Goal: Information Seeking & Learning: Learn about a topic

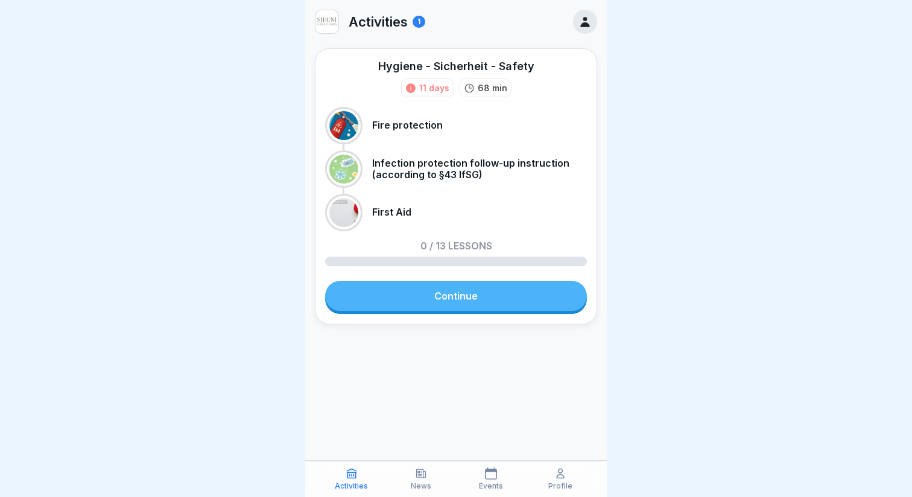
click at [456, 302] on link "Continue" at bounding box center [456, 296] width 262 height 30
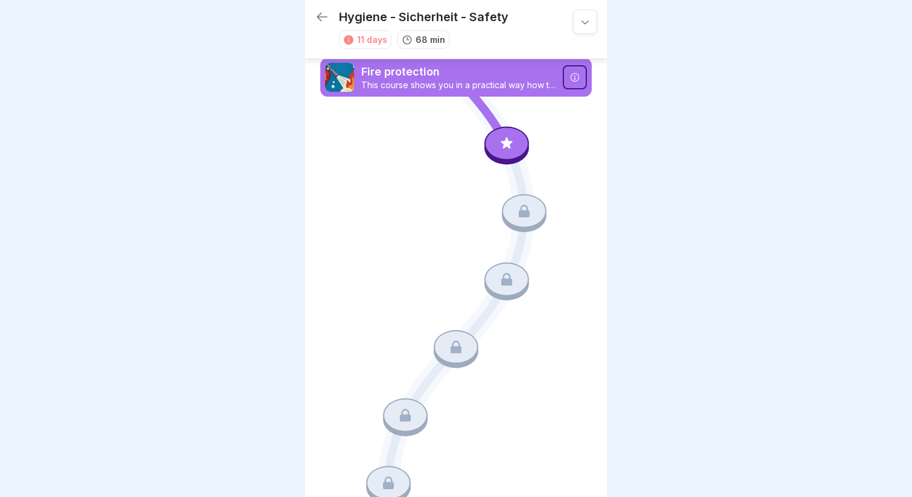
click at [512, 148] on icon at bounding box center [507, 143] width 16 height 16
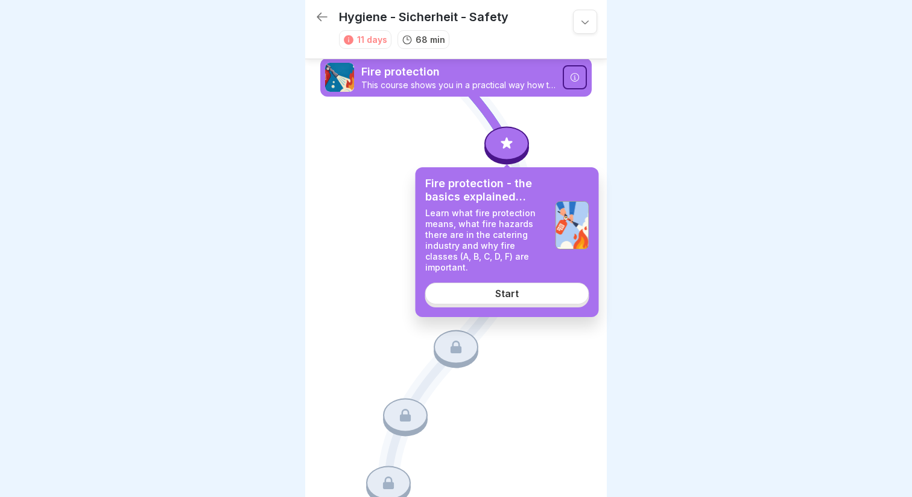
click at [498, 288] on div "Start" at bounding box center [507, 293] width 24 height 11
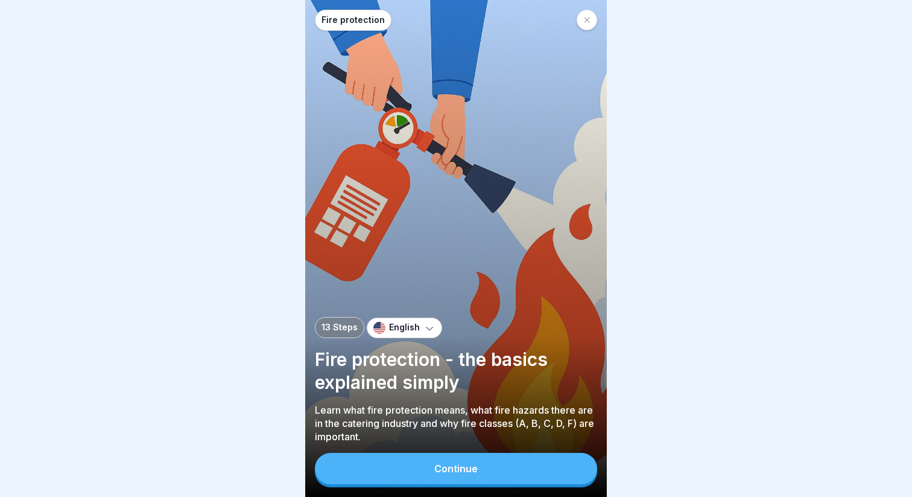
click at [450, 465] on div "Continue" at bounding box center [455, 468] width 43 height 11
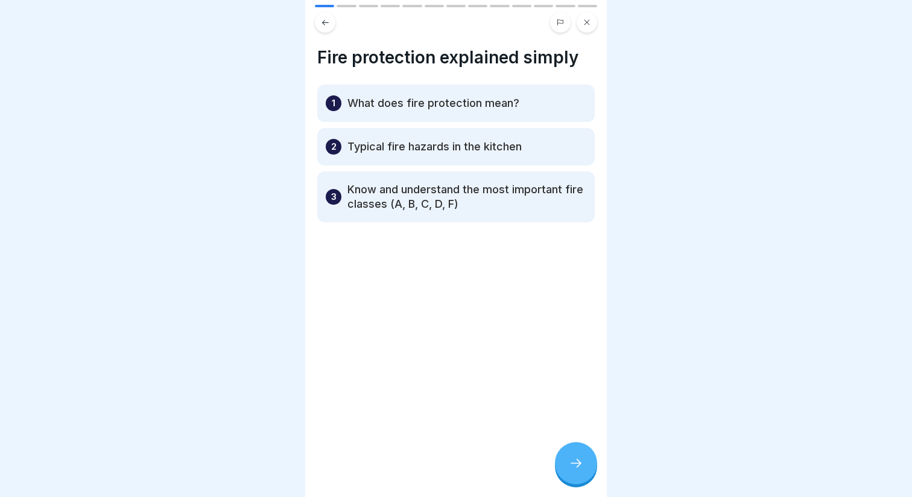
click at [323, 32] on button at bounding box center [325, 22] width 21 height 21
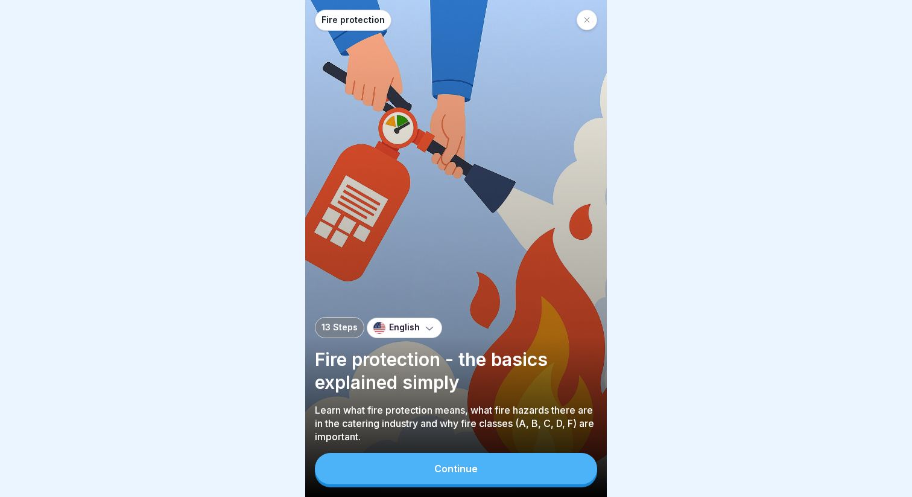
click at [414, 474] on button "Continue" at bounding box center [456, 468] width 282 height 31
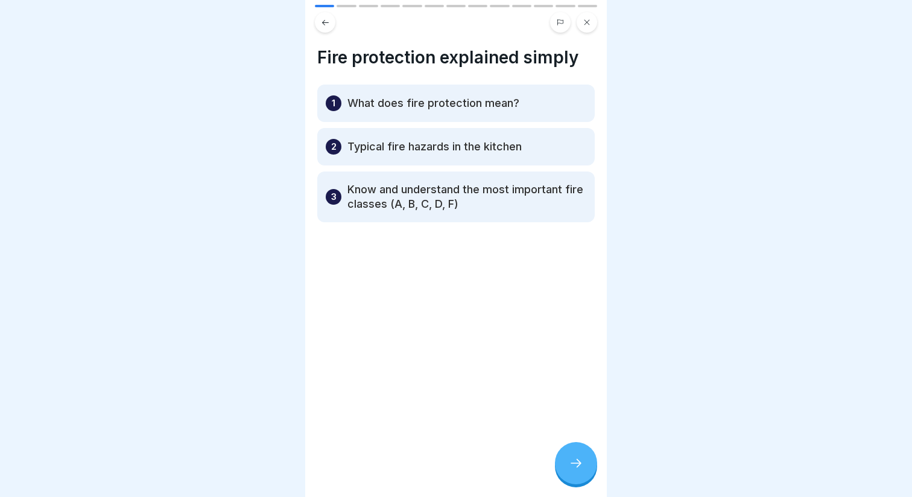
click at [561, 200] on p "Know and understand the most important fire classes (A, B, C, D, F)" at bounding box center [467, 196] width 239 height 29
click at [579, 459] on icon at bounding box center [576, 463] width 14 height 14
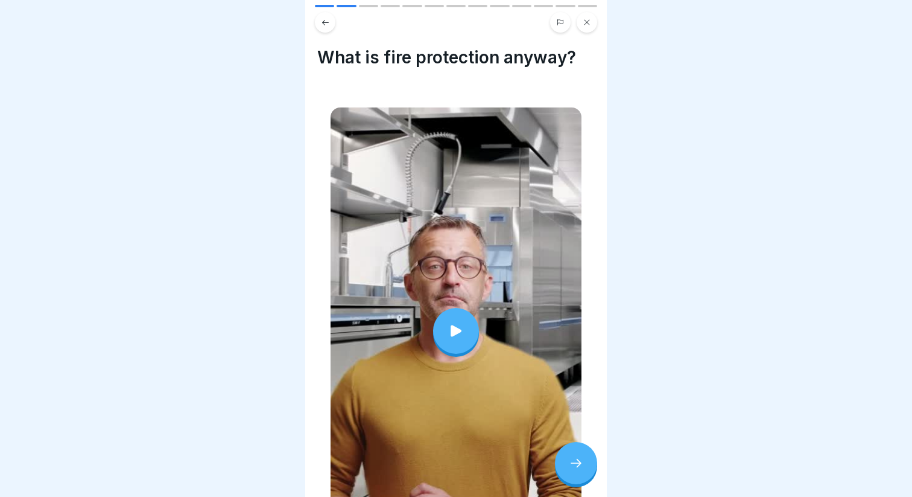
click at [460, 336] on icon at bounding box center [456, 330] width 17 height 17
click at [575, 471] on div at bounding box center [576, 463] width 42 height 42
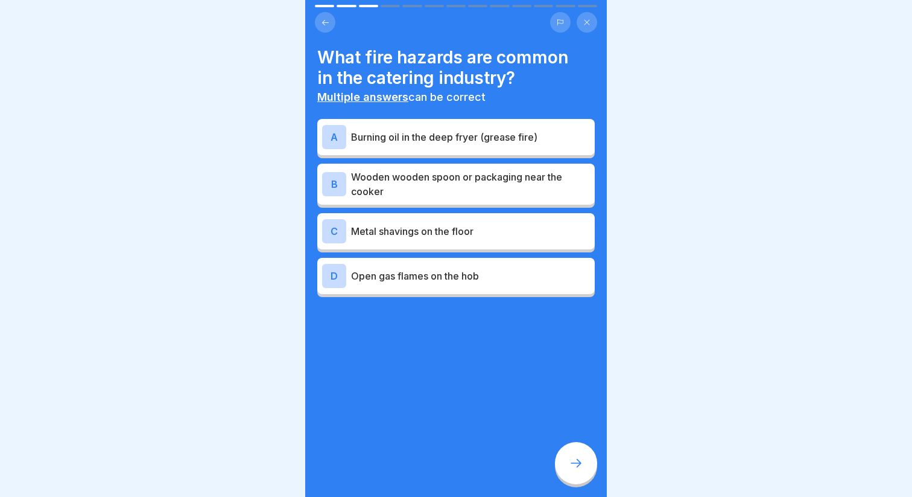
click at [427, 147] on div "A Burning oil in the deep fryer (grease fire)" at bounding box center [456, 137] width 268 height 24
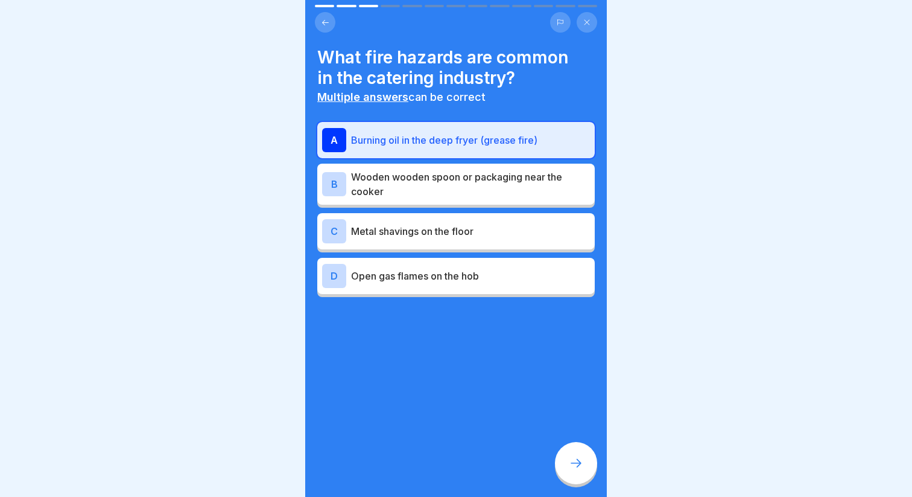
click at [406, 283] on div "D Open gas flames on the hob" at bounding box center [456, 276] width 268 height 24
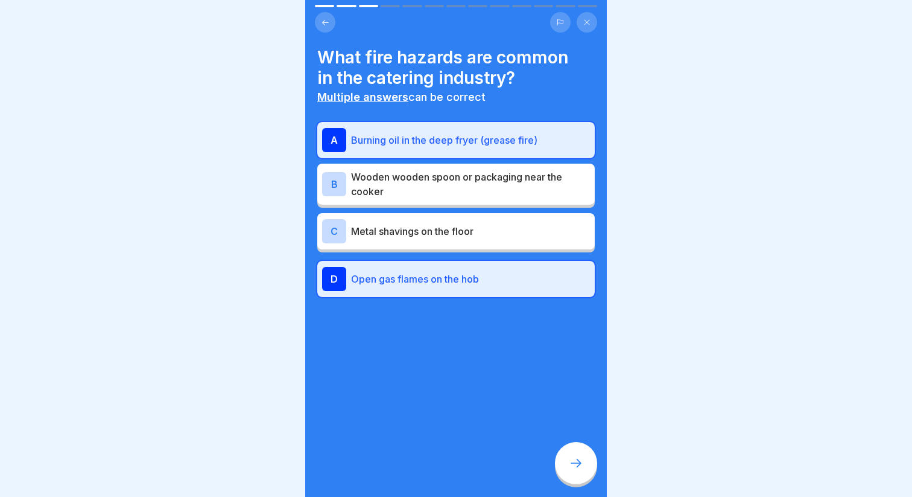
click at [581, 460] on icon at bounding box center [576, 463] width 14 height 14
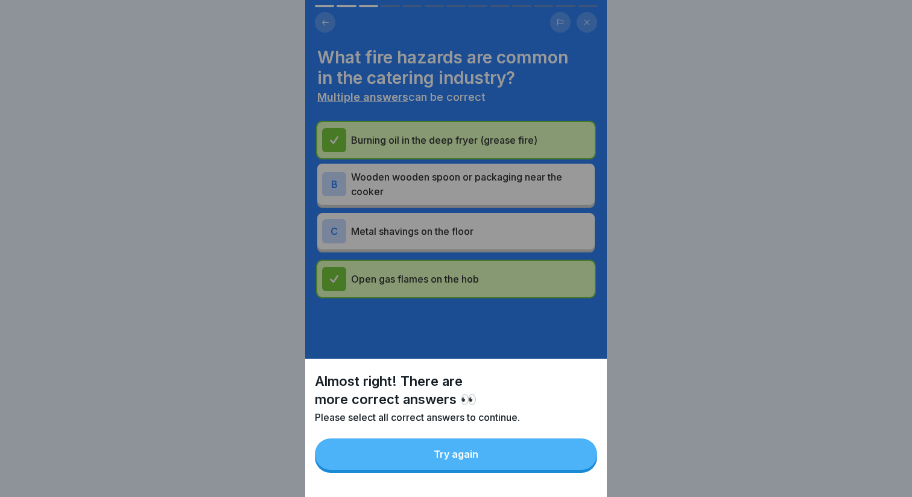
click at [459, 459] on div "Try again" at bounding box center [456, 453] width 45 height 11
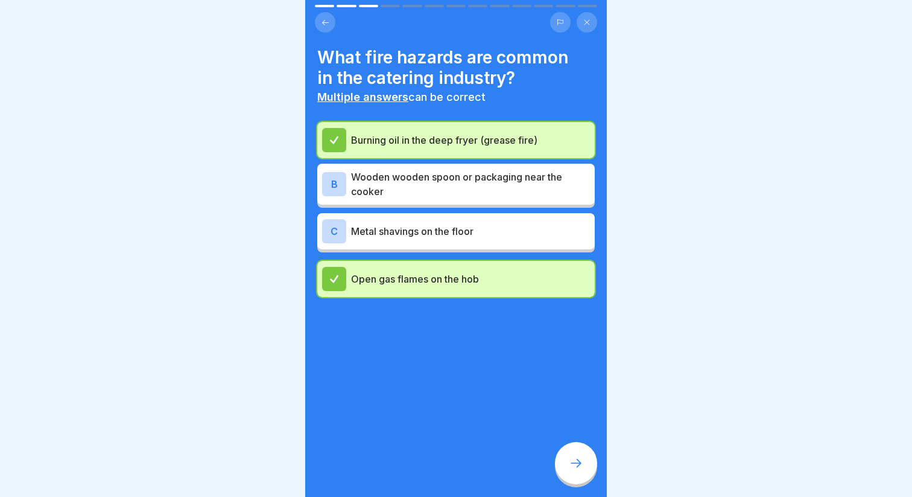
click at [428, 200] on div "B Wooden wooden spoon or packaging near the cooker" at bounding box center [456, 184] width 278 height 41
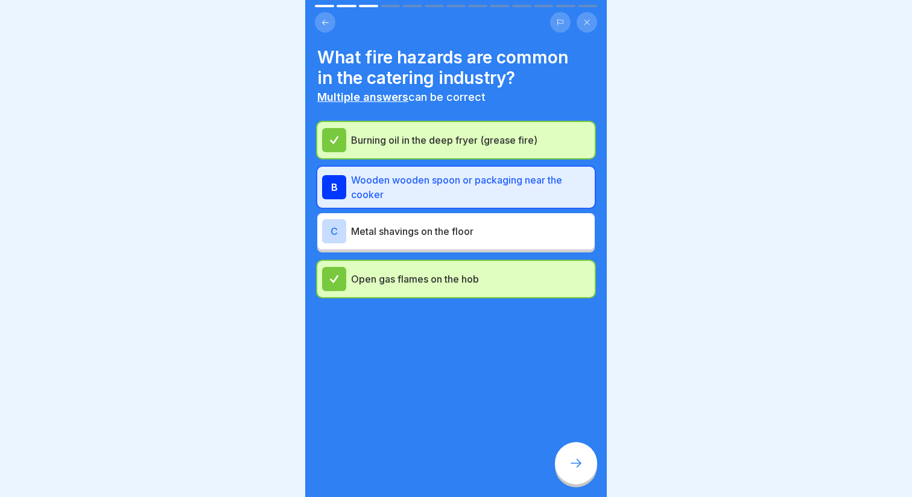
click at [415, 236] on p "Metal shavings on the floor" at bounding box center [470, 231] width 239 height 14
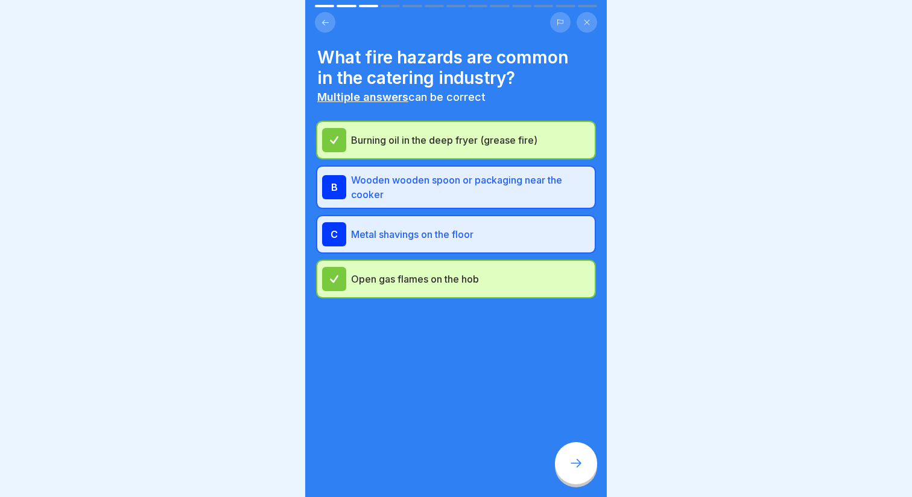
click at [573, 457] on icon at bounding box center [576, 463] width 14 height 14
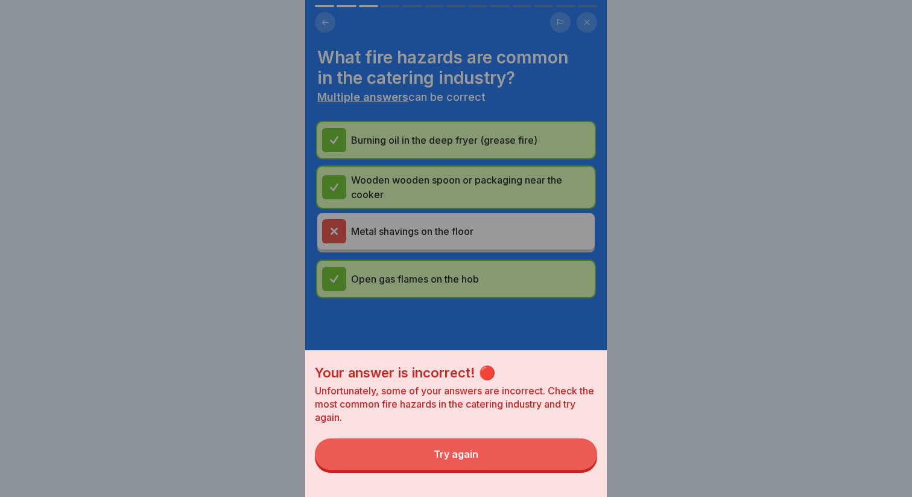
click at [500, 462] on button "Try again" at bounding box center [456, 453] width 282 height 31
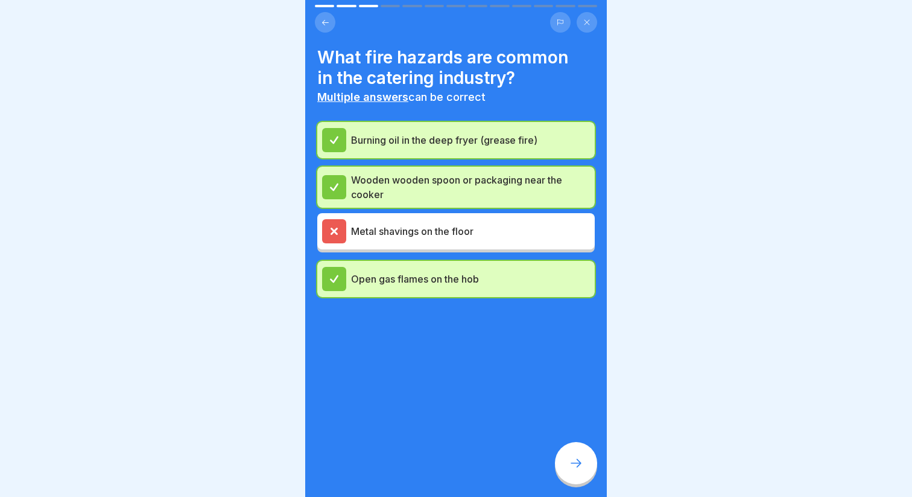
click at [565, 463] on div at bounding box center [576, 463] width 42 height 42
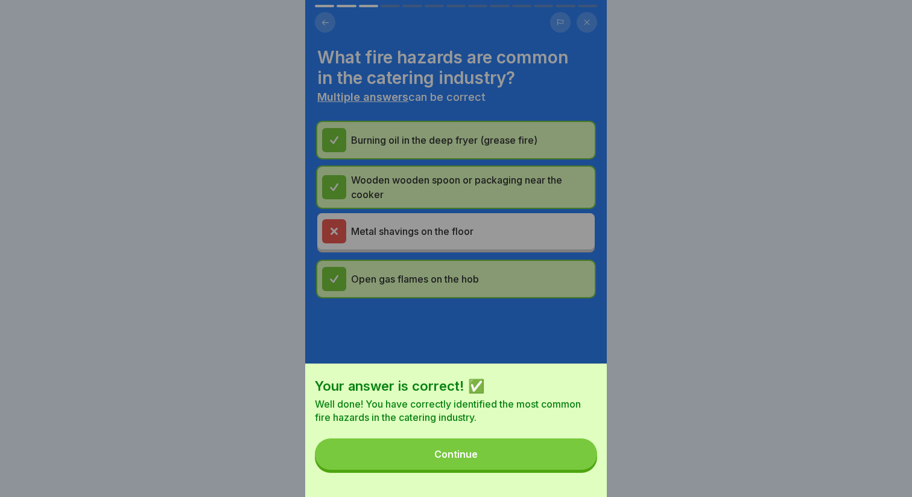
click at [495, 457] on button "Continue" at bounding box center [456, 453] width 282 height 31
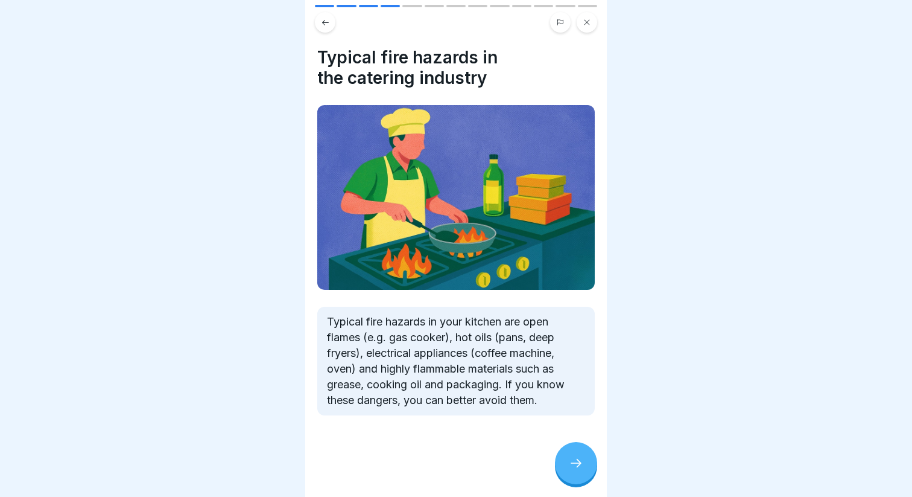
click at [572, 466] on icon at bounding box center [576, 463] width 14 height 14
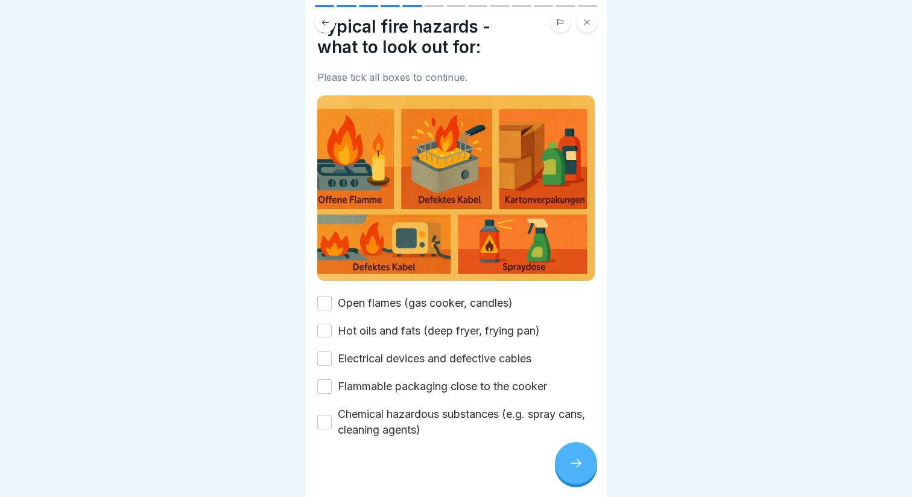
scroll to position [43, 0]
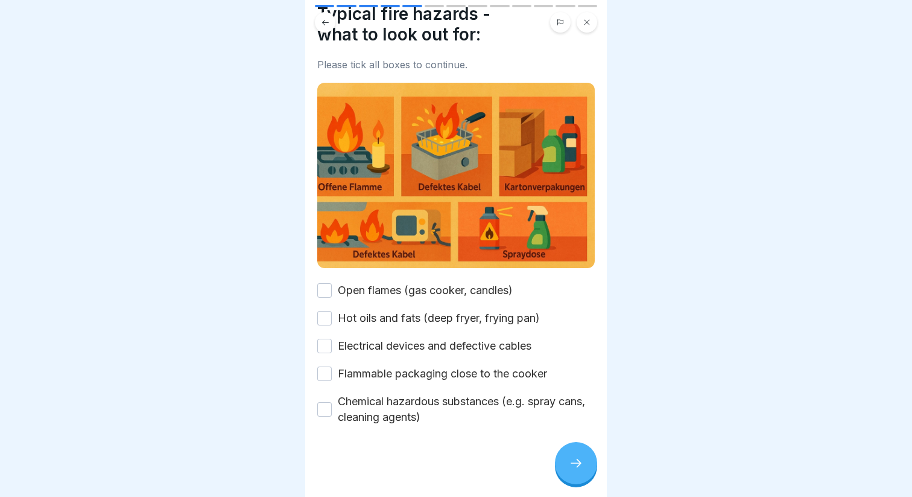
click at [342, 292] on label "Open flames (gas cooker, candles)" at bounding box center [425, 290] width 175 height 16
click at [332, 292] on button "Open flames (gas cooker, candles)" at bounding box center [324, 290] width 14 height 14
click at [412, 321] on label "Hot oils and fats (deep fryer, frying pan)" at bounding box center [439, 318] width 202 height 16
click at [332, 321] on button "Hot oils and fats (deep fryer, frying pan)" at bounding box center [324, 318] width 14 height 14
click at [419, 348] on label "Electrical devices and defective cables" at bounding box center [435, 346] width 194 height 16
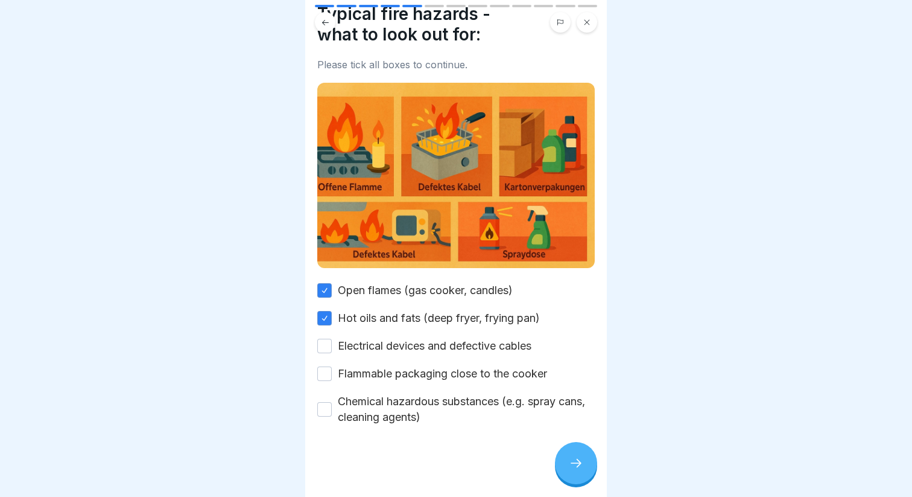
click at [332, 348] on button "Electrical devices and defective cables" at bounding box center [324, 345] width 14 height 14
click at [420, 372] on label "Flammable packaging close to the cooker" at bounding box center [442, 374] width 209 height 16
click at [332, 372] on button "Flammable packaging close to the cooker" at bounding box center [324, 373] width 14 height 14
click at [403, 402] on label "Chemical hazardous substances (e.g. spray cans, cleaning agents)" at bounding box center [466, 408] width 257 height 31
click at [332, 402] on button "Chemical hazardous substances (e.g. spray cans, cleaning agents)" at bounding box center [324, 409] width 14 height 14
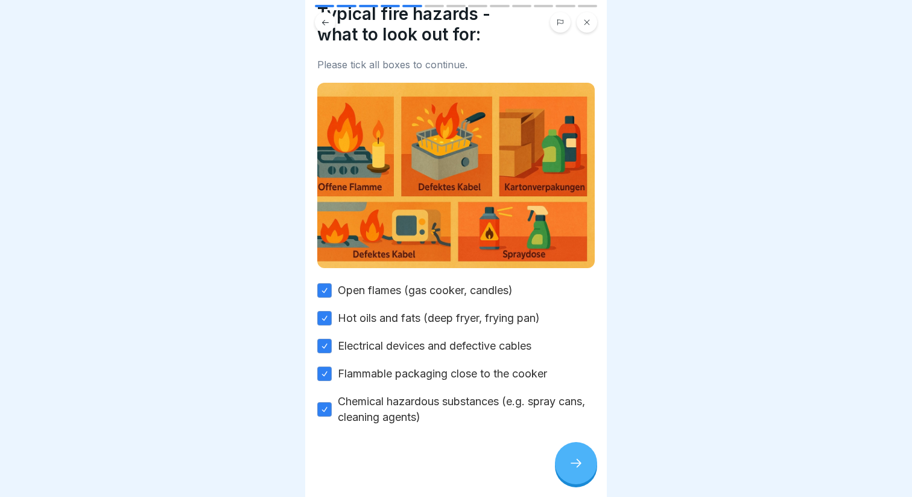
click at [586, 474] on div at bounding box center [576, 463] width 42 height 42
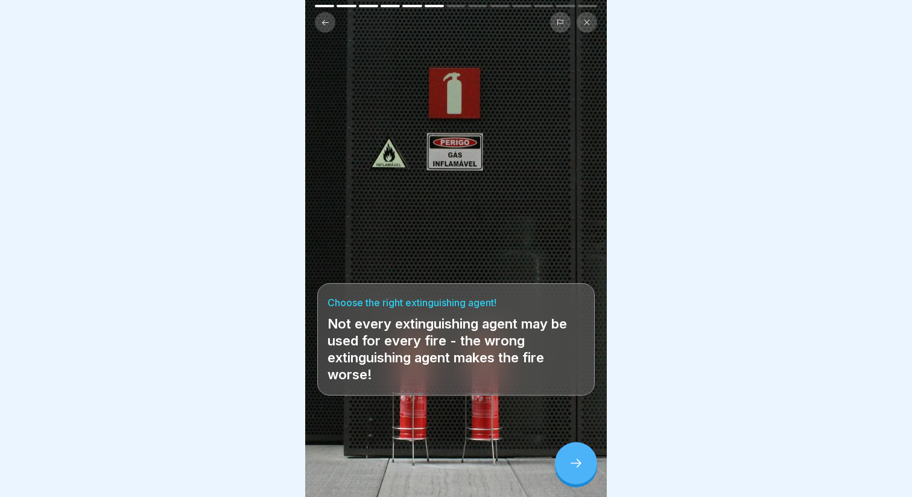
click at [572, 466] on icon at bounding box center [576, 463] width 14 height 14
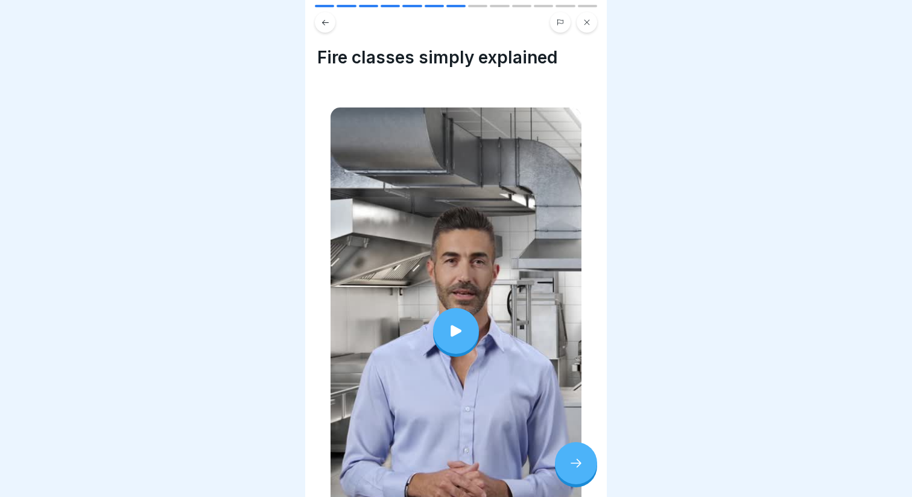
click at [460, 329] on icon at bounding box center [456, 330] width 17 height 17
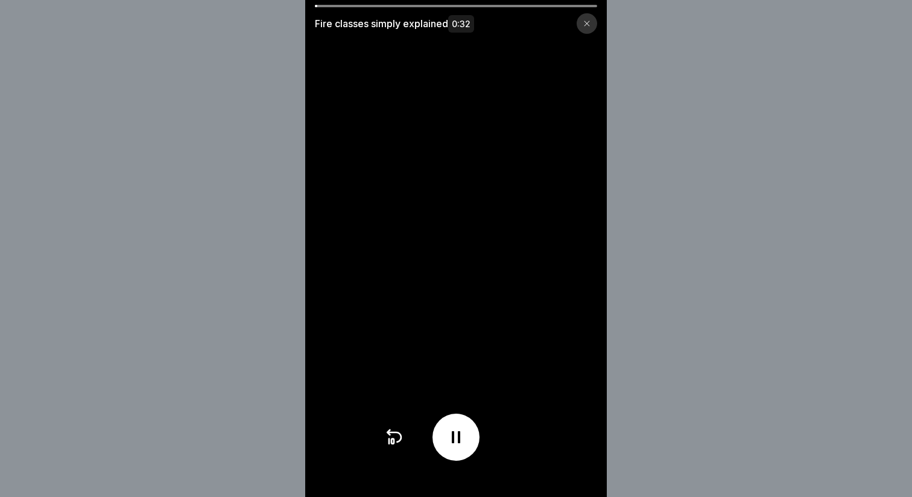
click at [462, 321] on video at bounding box center [456, 248] width 302 height 497
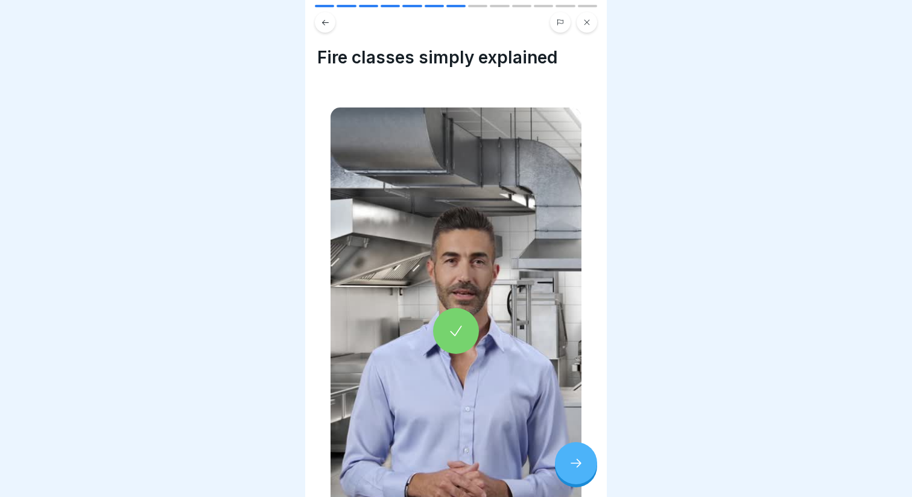
click at [565, 453] on div at bounding box center [576, 463] width 42 height 42
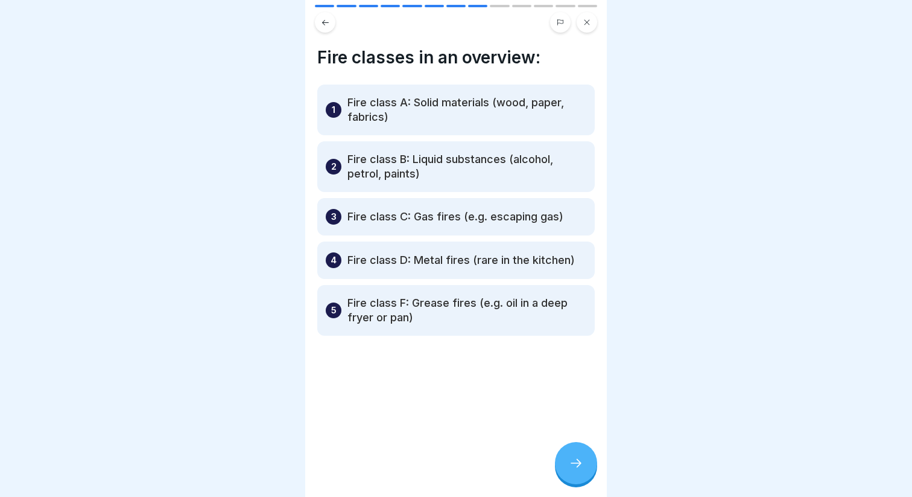
click at [402, 357] on div at bounding box center [456, 371] width 278 height 72
click at [571, 460] on icon at bounding box center [576, 463] width 14 height 14
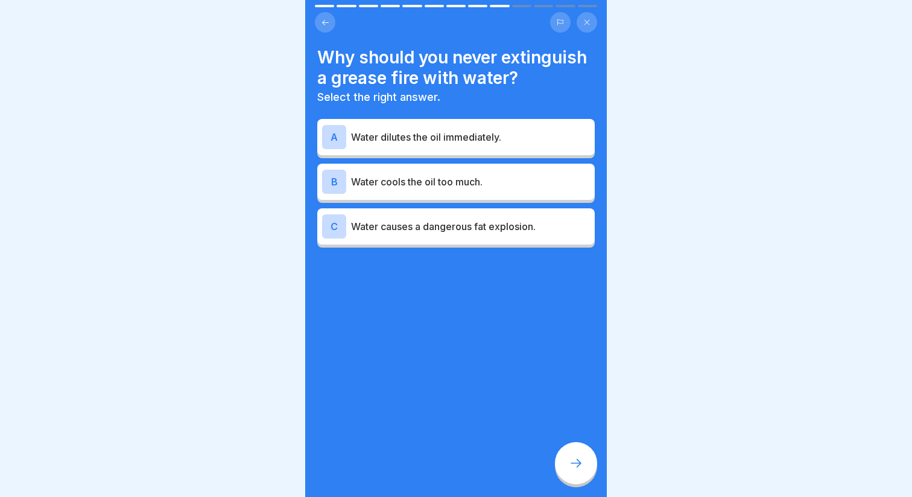
click at [450, 221] on p "Water causes a dangerous fat explosion." at bounding box center [470, 226] width 239 height 14
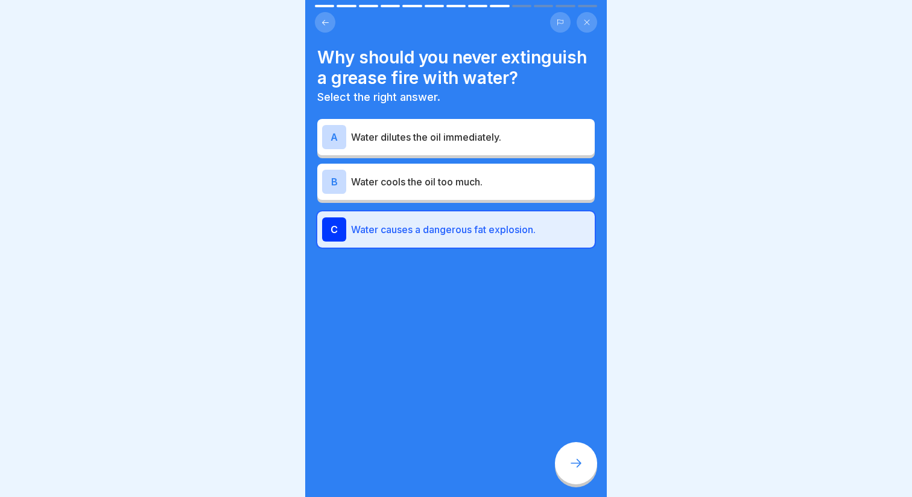
click at [440, 145] on div "A Water dilutes the oil immediately." at bounding box center [456, 137] width 268 height 24
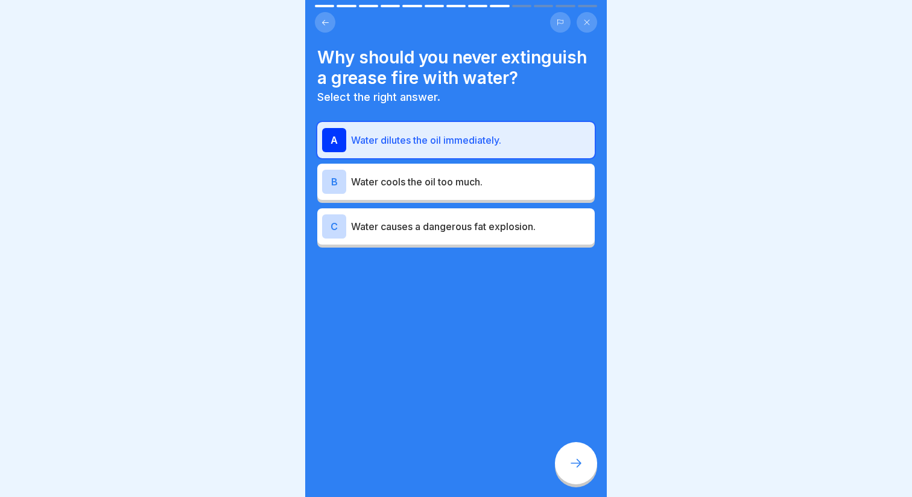
click at [498, 232] on p "Water causes a dangerous fat explosion." at bounding box center [470, 226] width 239 height 14
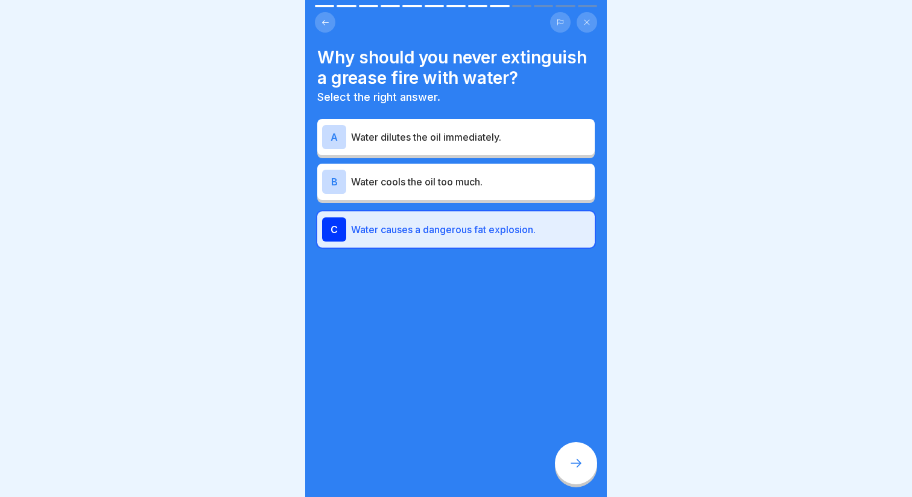
click at [564, 459] on div at bounding box center [576, 463] width 42 height 42
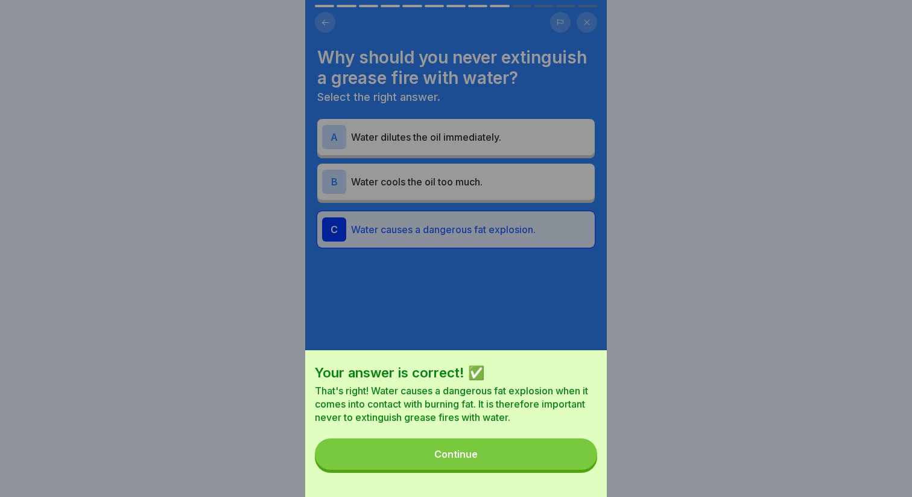
click at [440, 454] on div "Continue" at bounding box center [455, 453] width 43 height 11
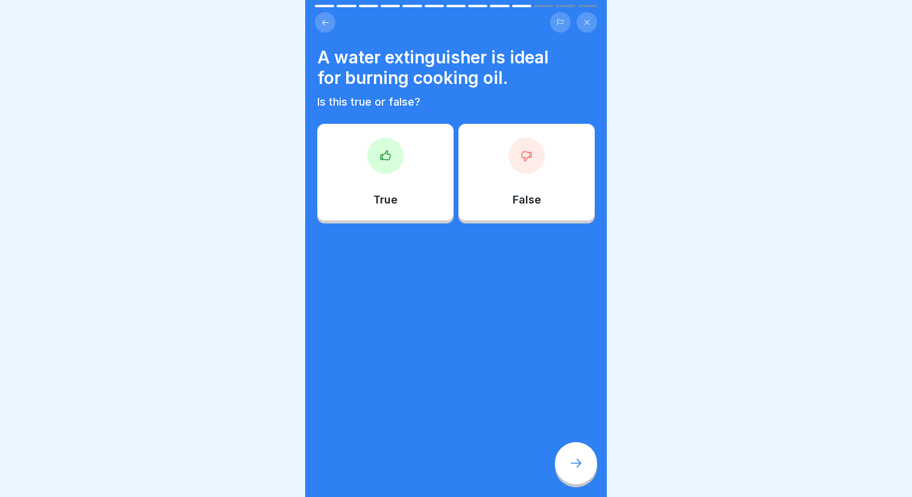
click at [391, 190] on div "True" at bounding box center [385, 172] width 136 height 97
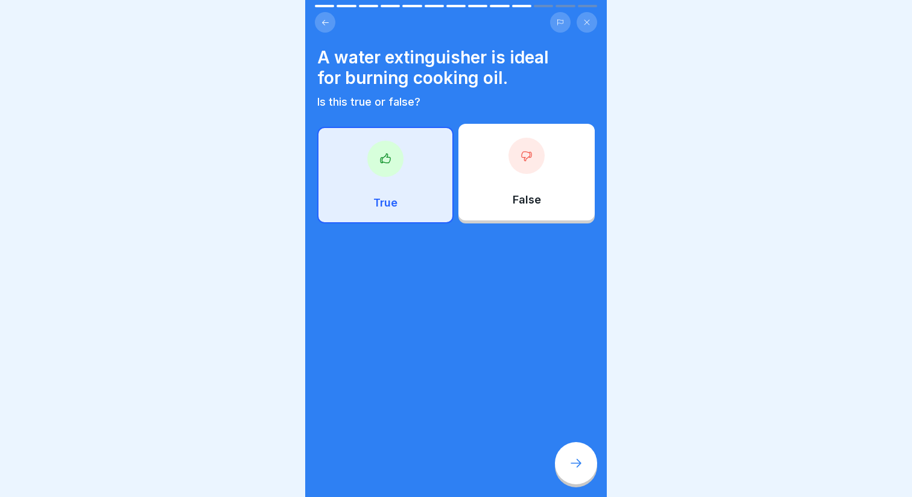
click at [569, 461] on icon at bounding box center [576, 463] width 14 height 14
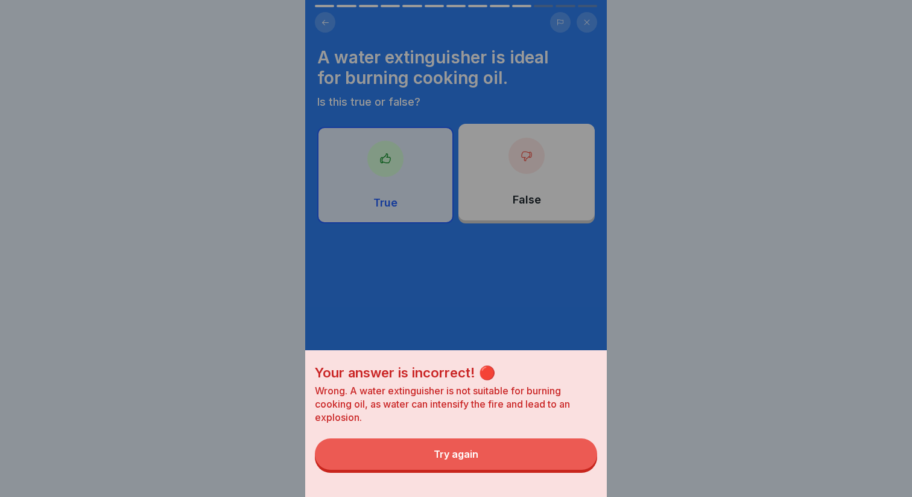
click at [398, 453] on button "Try again" at bounding box center [456, 453] width 282 height 31
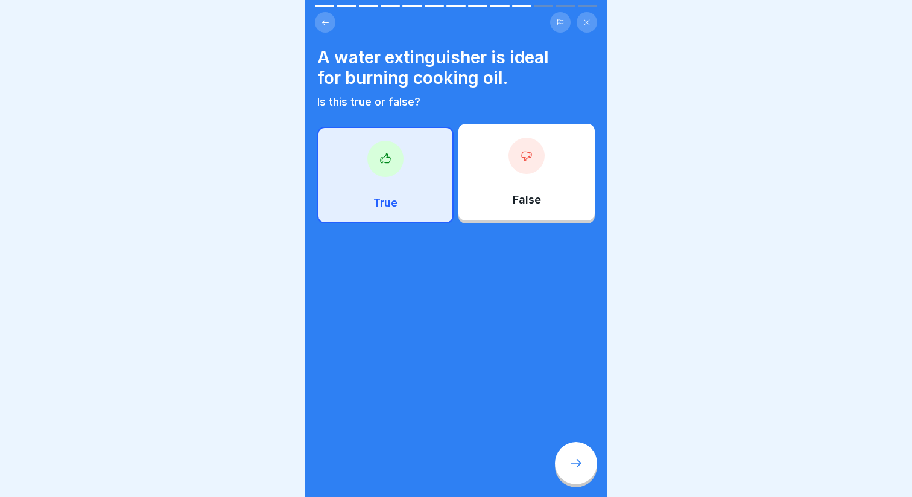
click at [496, 159] on div "False" at bounding box center [527, 172] width 136 height 97
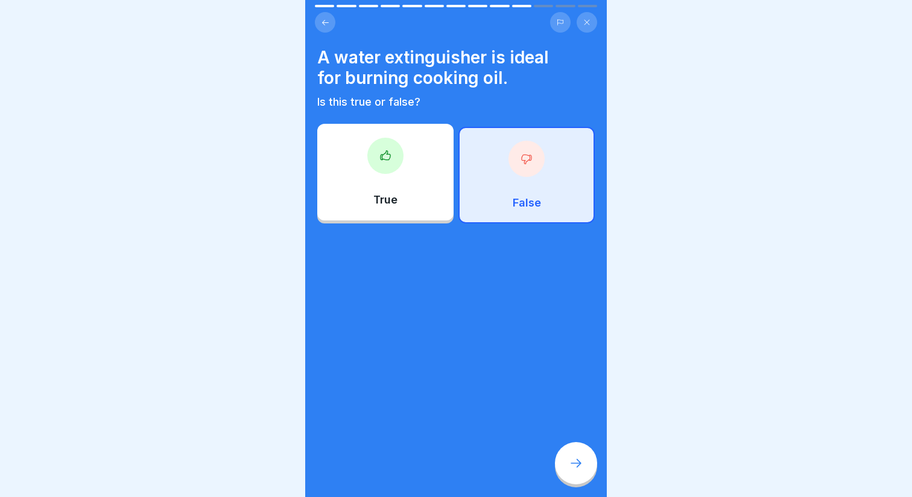
click at [568, 472] on div at bounding box center [576, 463] width 42 height 42
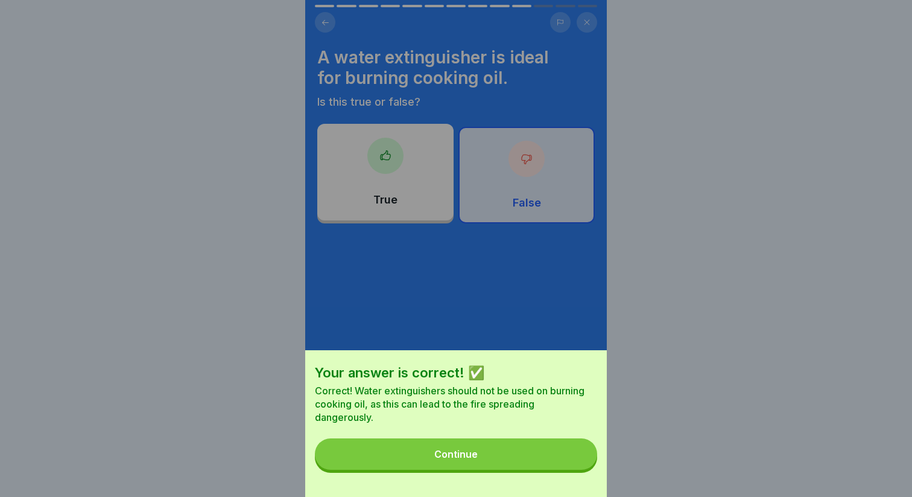
click at [442, 469] on div "Your answer is correct! ✅ Correct! Water extinguishers should not be used on bu…" at bounding box center [456, 423] width 302 height 147
click at [442, 461] on button "Continue" at bounding box center [456, 453] width 282 height 31
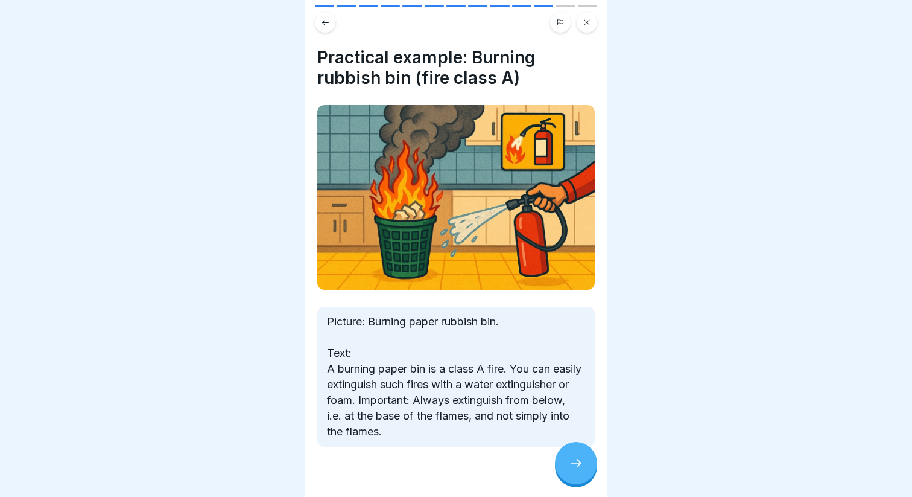
click at [577, 451] on div at bounding box center [576, 463] width 42 height 42
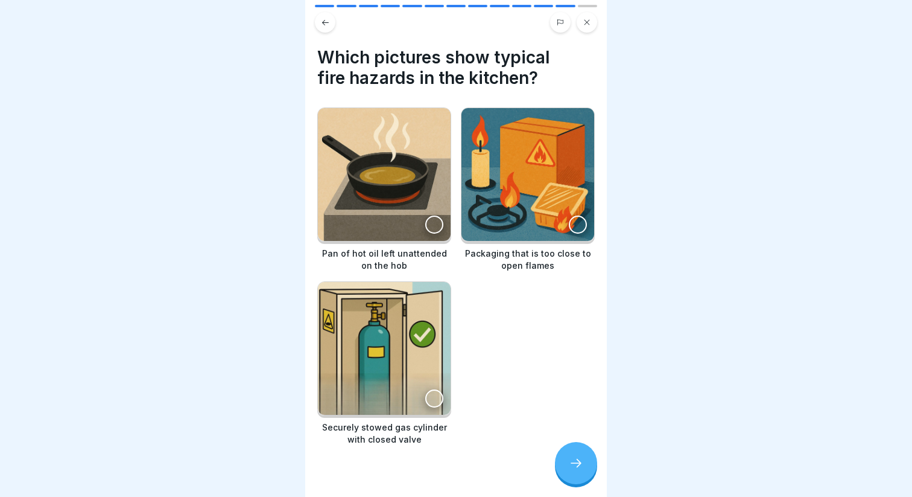
click at [325, 28] on button at bounding box center [325, 22] width 21 height 21
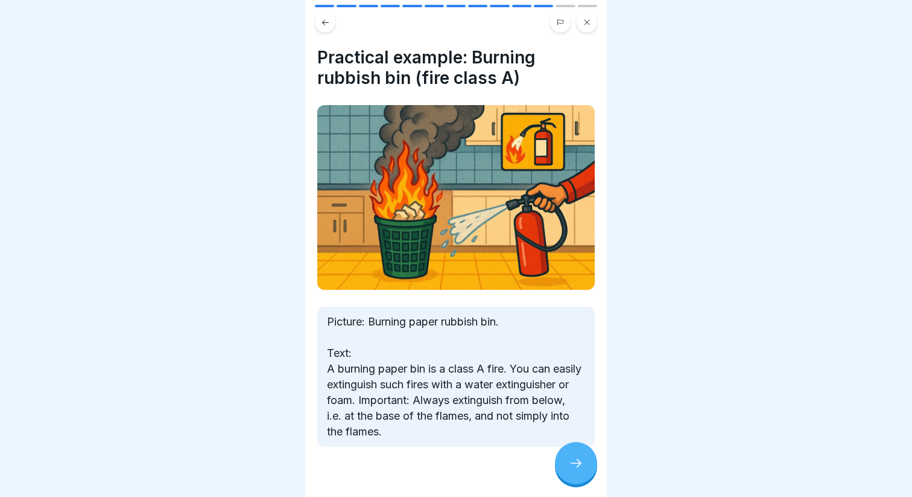
click at [568, 466] on div at bounding box center [576, 463] width 42 height 42
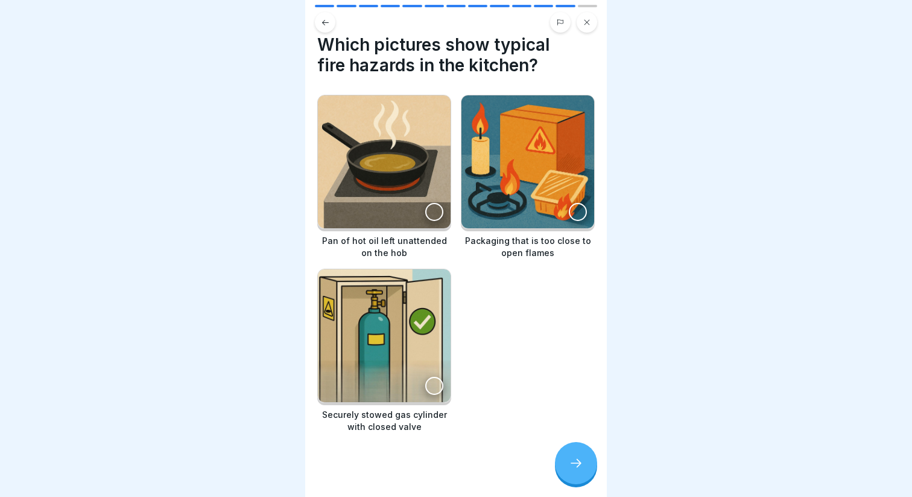
scroll to position [21, 0]
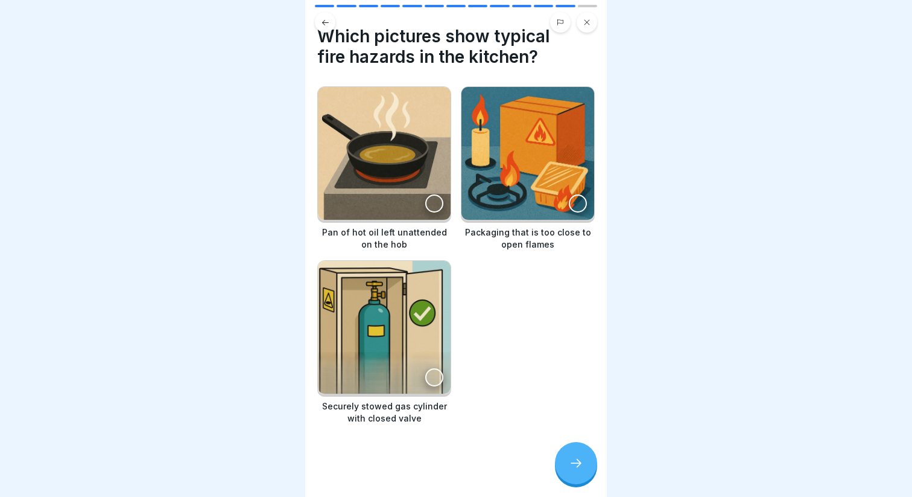
click at [436, 195] on div at bounding box center [434, 203] width 18 height 18
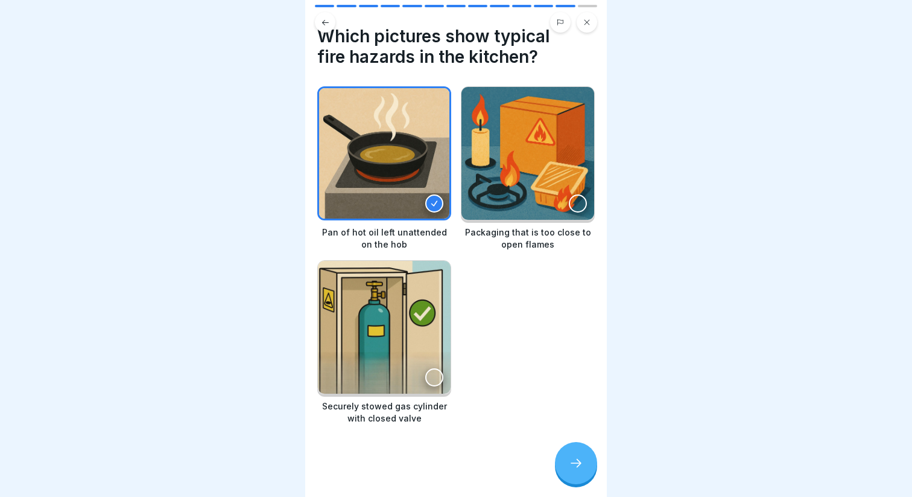
click at [580, 220] on div "Packaging that is too close to open flames" at bounding box center [528, 168] width 134 height 164
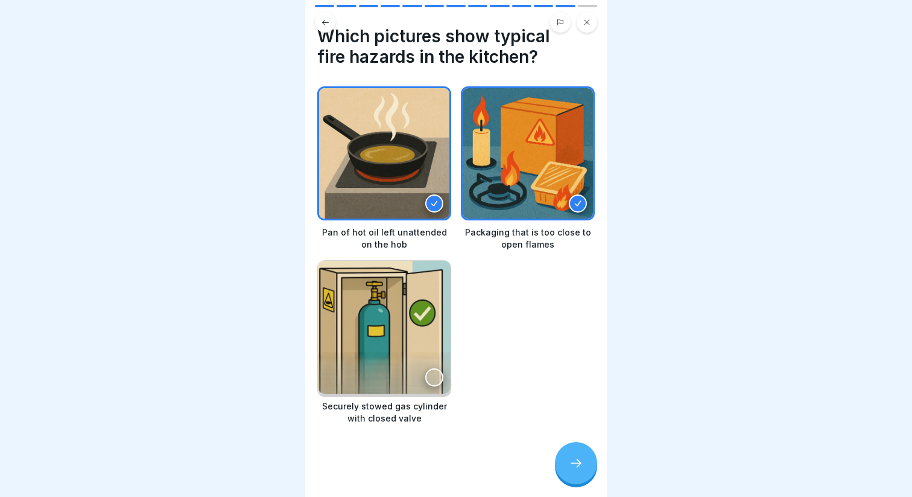
click at [582, 462] on icon at bounding box center [576, 463] width 14 height 14
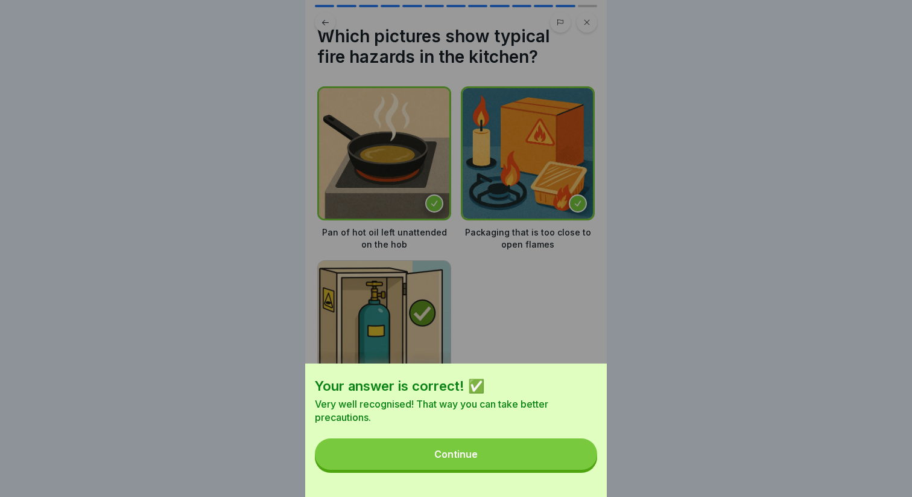
click at [486, 456] on button "Continue" at bounding box center [456, 453] width 282 height 31
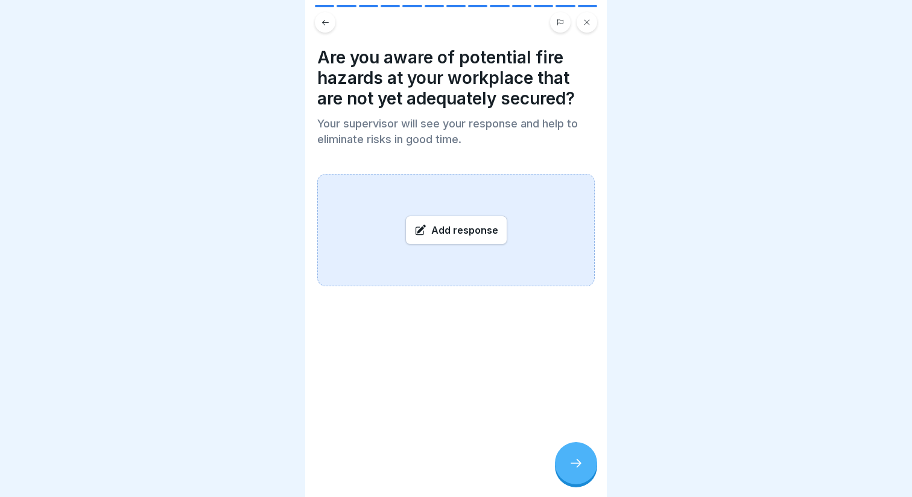
click at [393, 64] on h4 "Are you aware of potential fire hazards at your workplace that are not yet adeq…" at bounding box center [456, 78] width 278 height 62
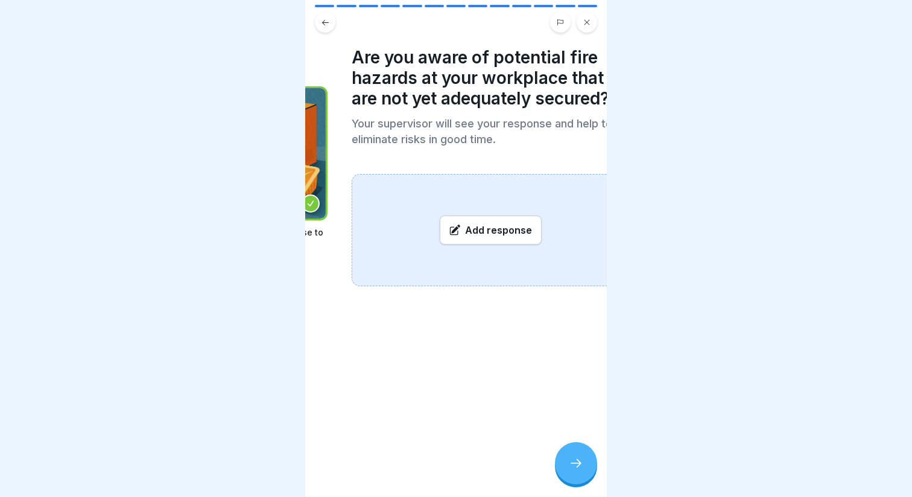
click at [369, 81] on h4 "Are you aware of potential fire hazards at your workplace that are not yet adeq…" at bounding box center [491, 78] width 278 height 62
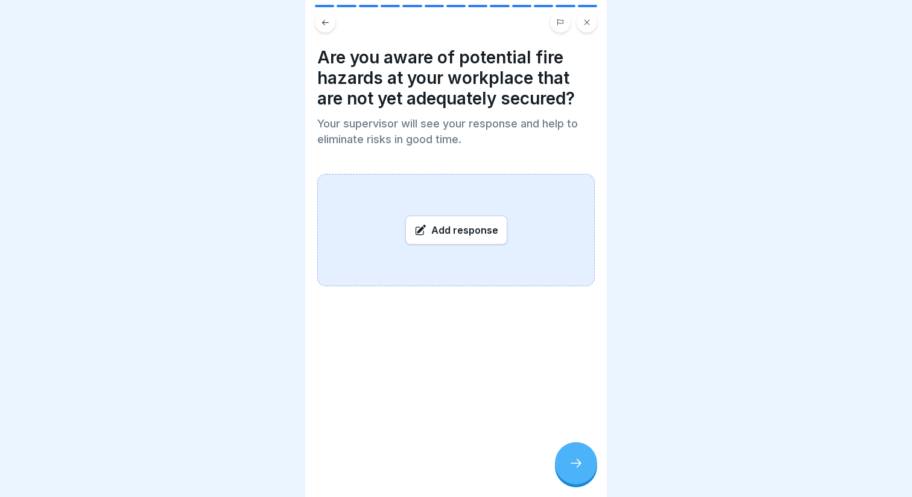
click at [474, 229] on div "Add response" at bounding box center [456, 229] width 102 height 29
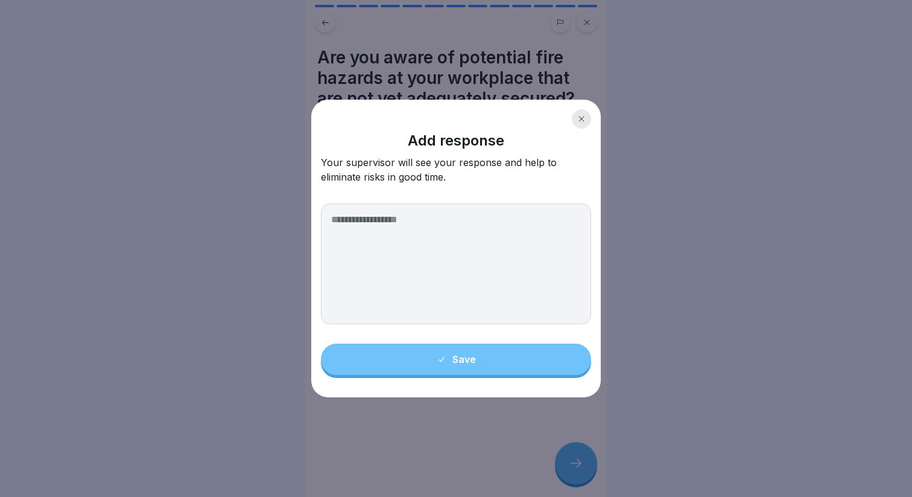
click at [398, 246] on textarea at bounding box center [456, 263] width 270 height 121
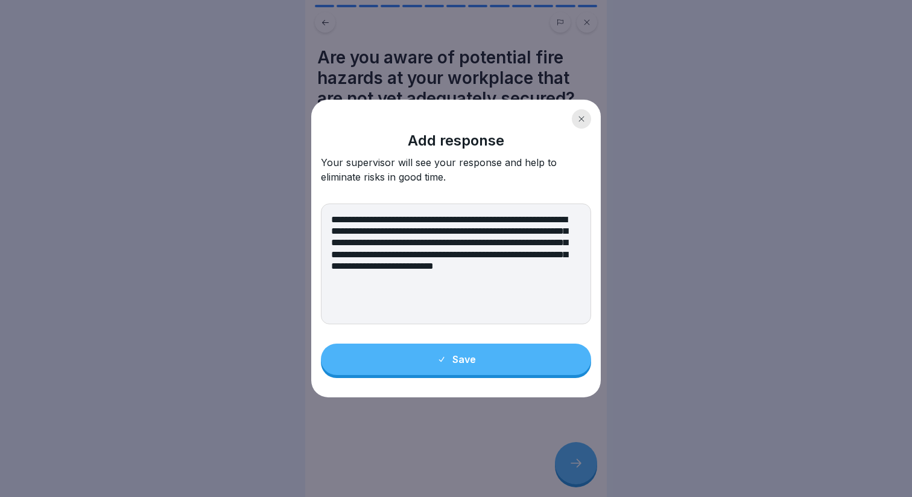
type textarea "**********"
click at [421, 366] on button "Save" at bounding box center [456, 358] width 270 height 31
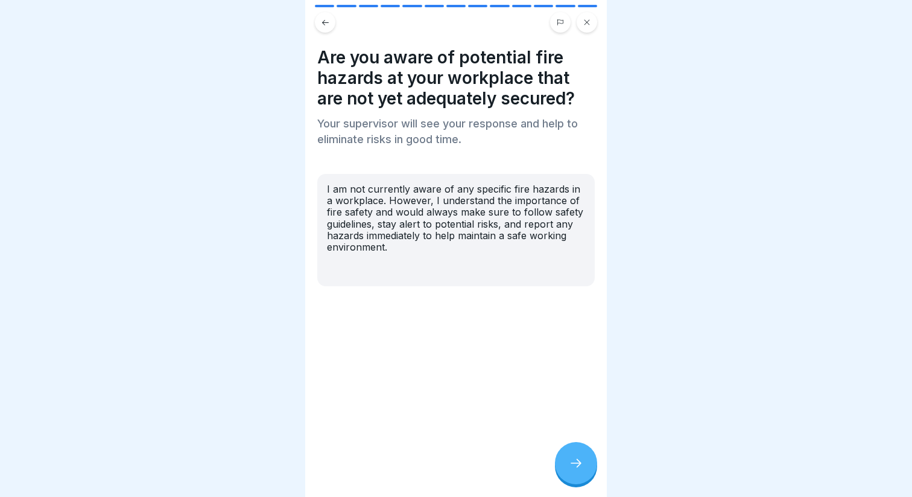
click at [579, 469] on icon at bounding box center [576, 463] width 14 height 14
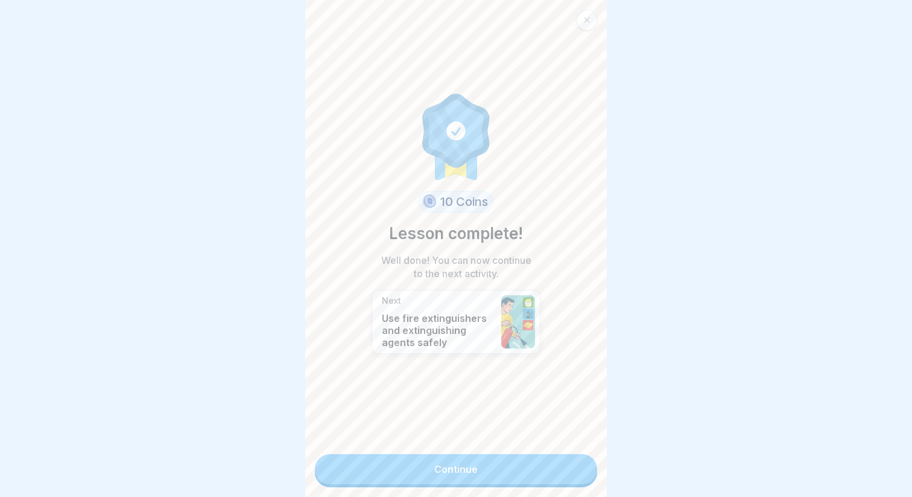
click at [486, 472] on link "Continue" at bounding box center [456, 469] width 282 height 30
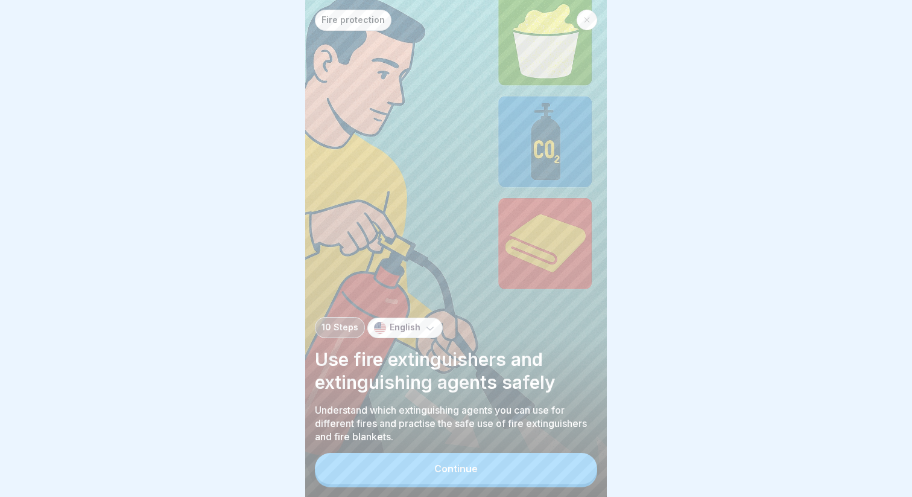
click at [422, 469] on button "Continue" at bounding box center [456, 468] width 282 height 31
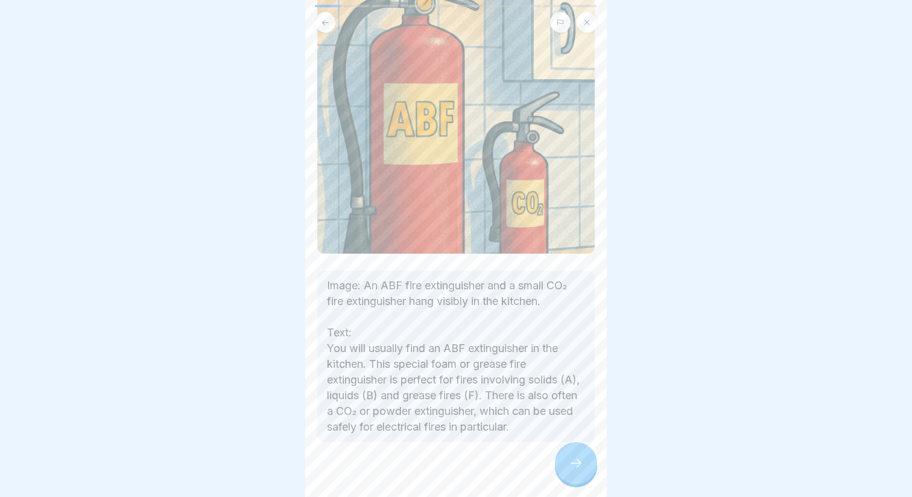
scroll to position [169, 0]
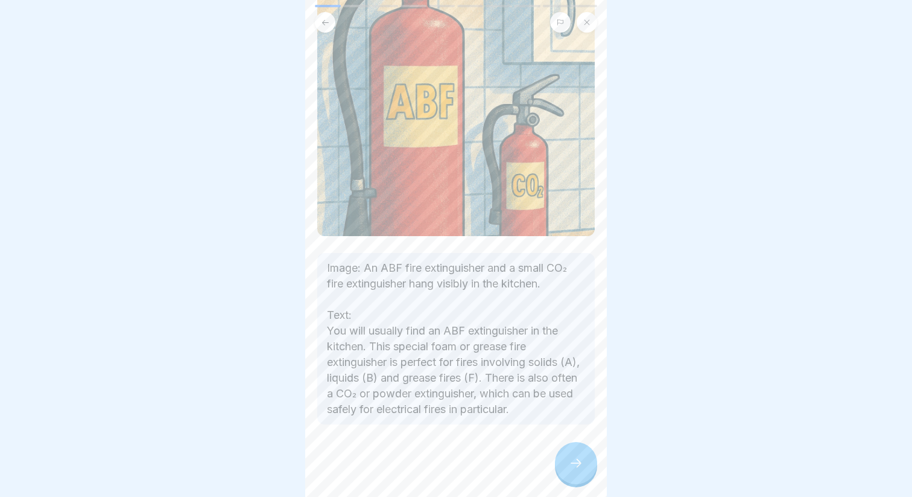
click at [580, 462] on icon at bounding box center [576, 463] width 14 height 14
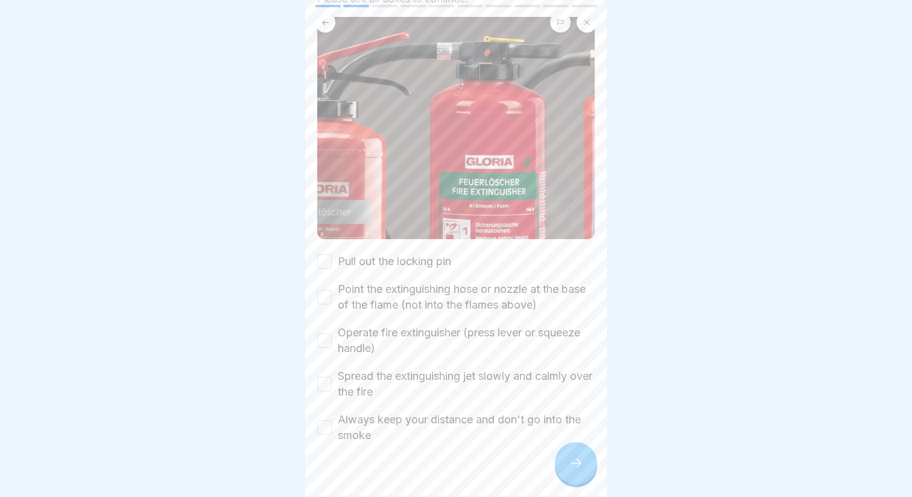
scroll to position [112, 0]
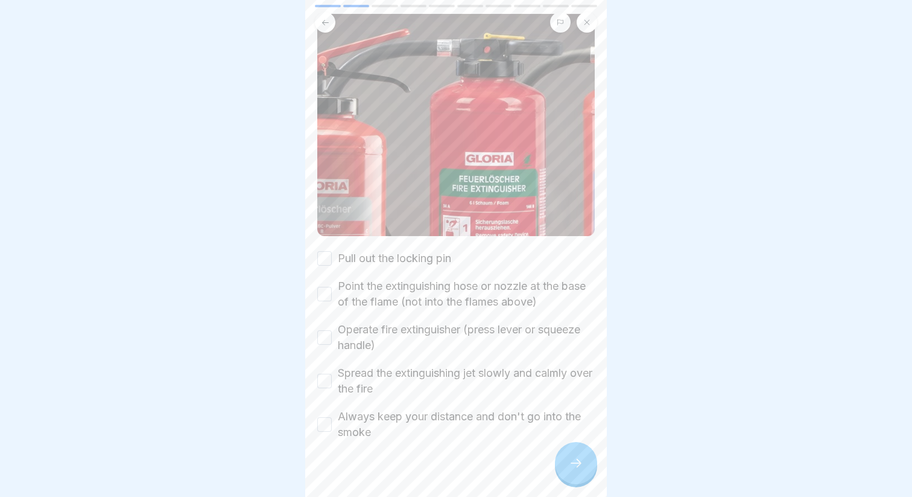
click at [400, 259] on label "Pull out the locking pin" at bounding box center [394, 258] width 113 height 16
click at [332, 259] on button "Pull out the locking pin" at bounding box center [324, 258] width 14 height 14
click at [396, 293] on label "Point the extinguishing hose or nozzle at the base of the flame (not into the f…" at bounding box center [466, 293] width 257 height 31
click at [332, 293] on button "Point the extinguishing hose or nozzle at the base of the flame (not into the f…" at bounding box center [324, 294] width 14 height 14
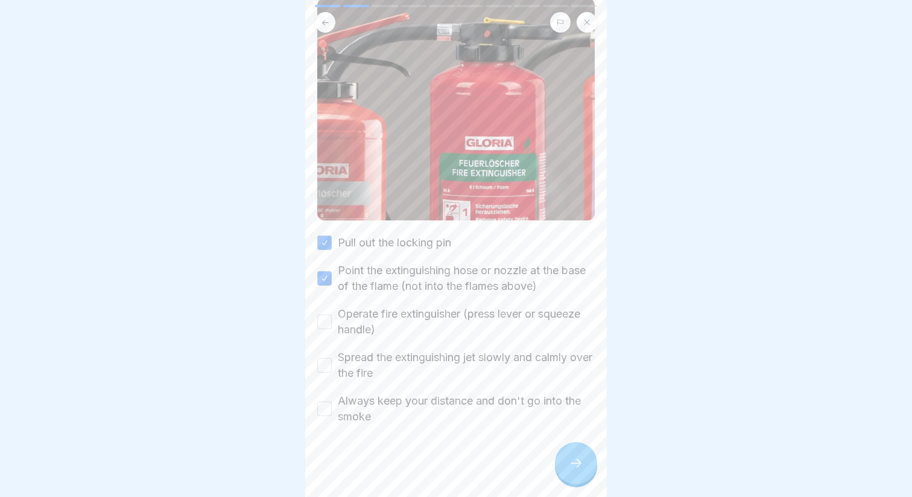
click at [408, 319] on label "Operate fire extinguisher (press lever or squeeze handle)" at bounding box center [466, 321] width 257 height 31
click at [332, 319] on button "Operate fire extinguisher (press lever or squeeze handle)" at bounding box center [324, 321] width 14 height 14
click at [388, 363] on label "Spread the extinguishing jet slowly and calmly over the fire" at bounding box center [466, 364] width 257 height 31
click at [332, 363] on button "Spread the extinguishing jet slowly and calmly over the fire" at bounding box center [324, 365] width 14 height 14
click at [387, 403] on label "Always keep your distance and don't go into the smoke" at bounding box center [466, 408] width 257 height 31
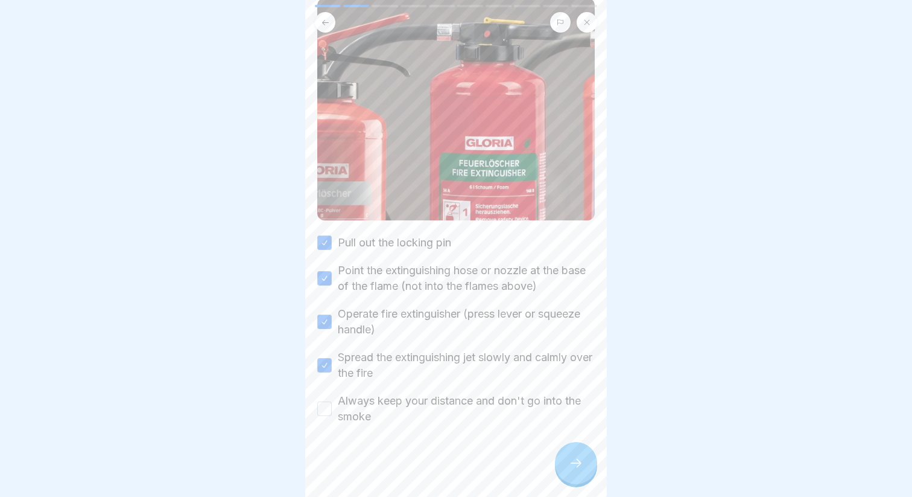
click at [332, 403] on button "Always keep your distance and don't go into the smoke" at bounding box center [324, 408] width 14 height 14
click at [566, 472] on div at bounding box center [576, 463] width 42 height 42
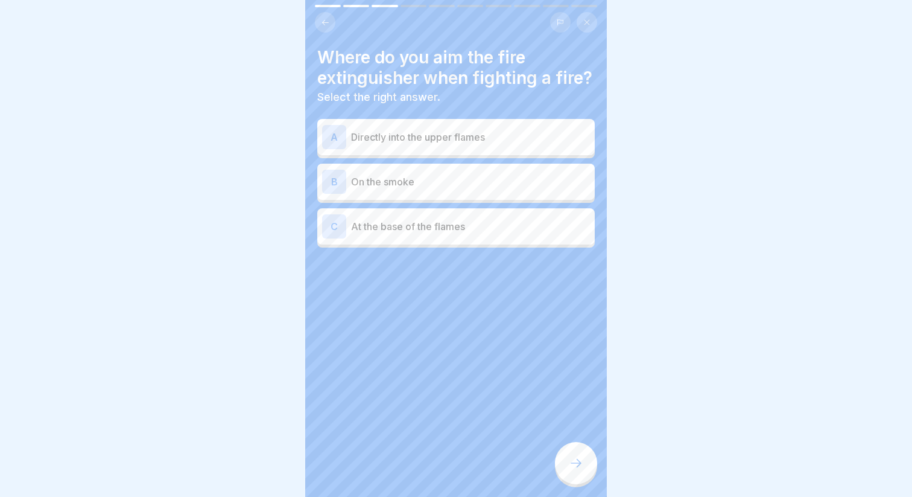
click at [383, 232] on p "At the base of the flames" at bounding box center [470, 226] width 239 height 14
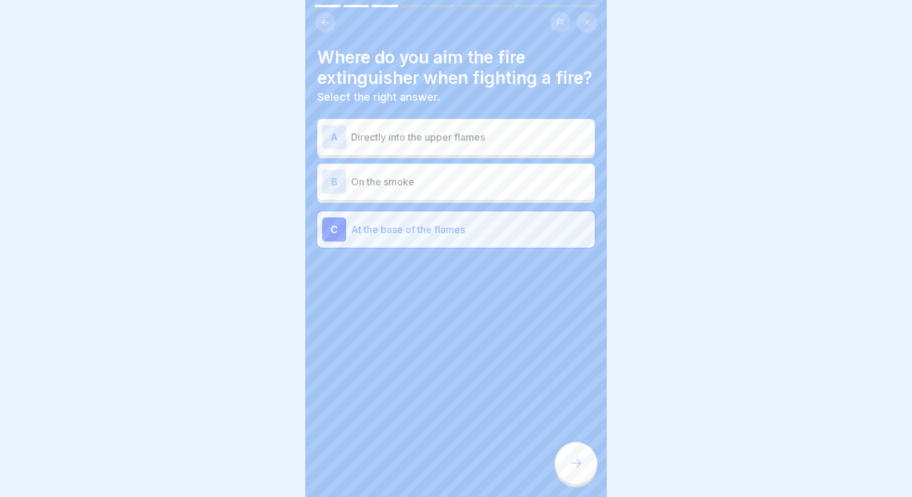
click at [574, 453] on div at bounding box center [576, 463] width 42 height 42
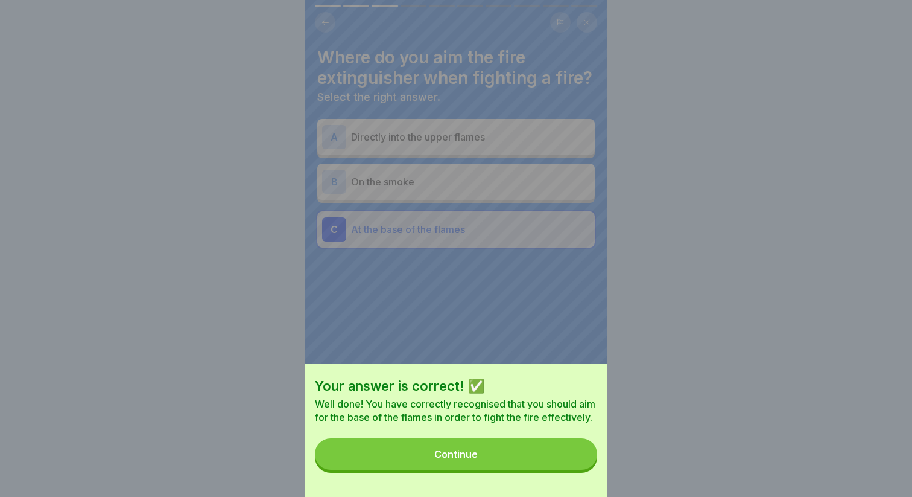
click at [454, 478] on div "Your answer is correct! ✅ Well done! You have correctly recognised that you sho…" at bounding box center [456, 429] width 302 height 133
click at [454, 464] on button "Continue" at bounding box center [456, 453] width 282 height 31
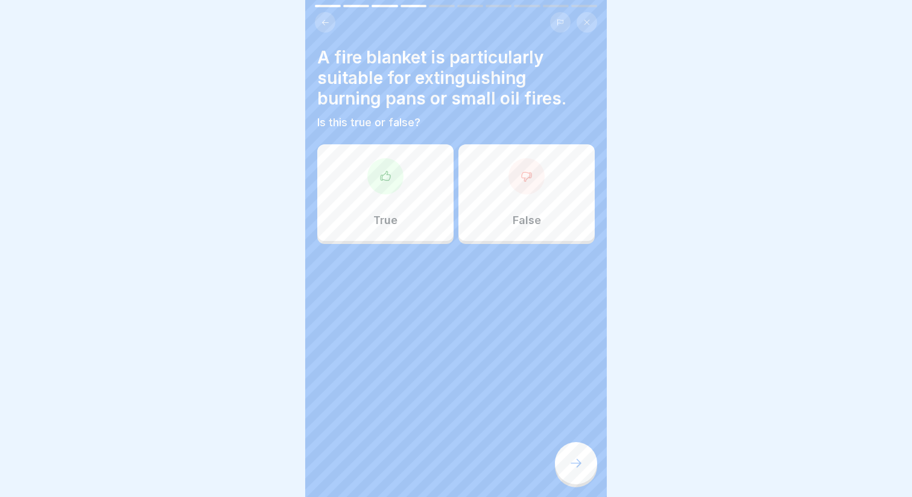
click at [405, 168] on div "True" at bounding box center [385, 192] width 136 height 97
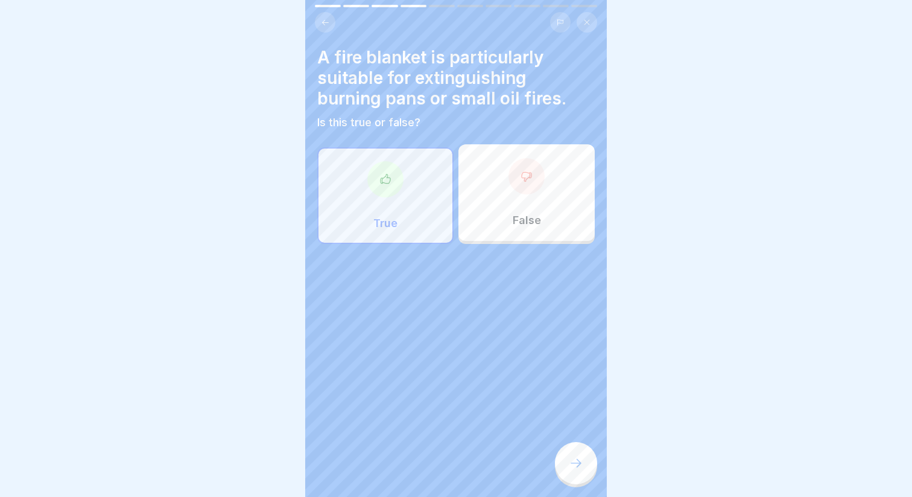
click at [582, 469] on icon at bounding box center [576, 463] width 14 height 14
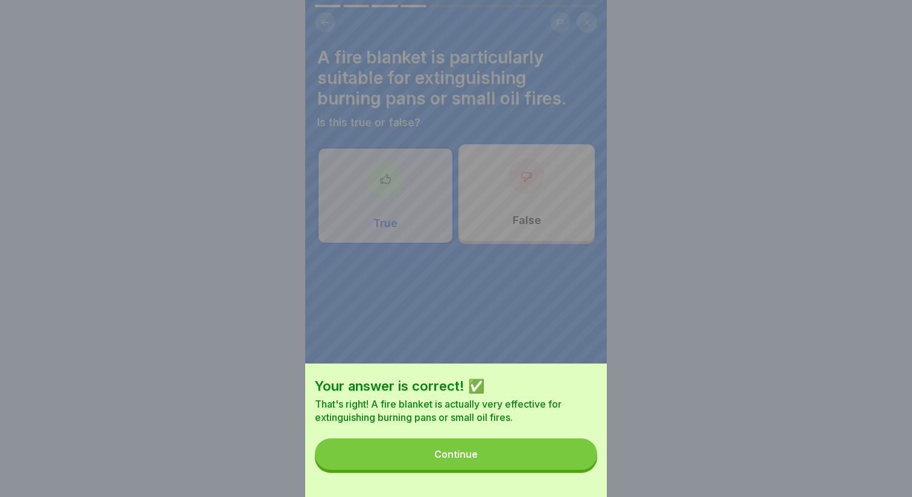
click at [533, 459] on button "Continue" at bounding box center [456, 453] width 282 height 31
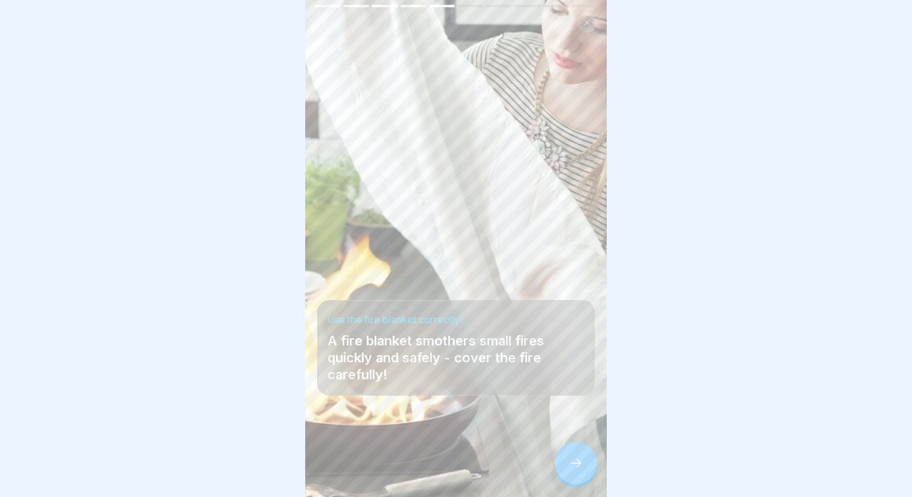
click at [576, 468] on icon at bounding box center [576, 463] width 14 height 14
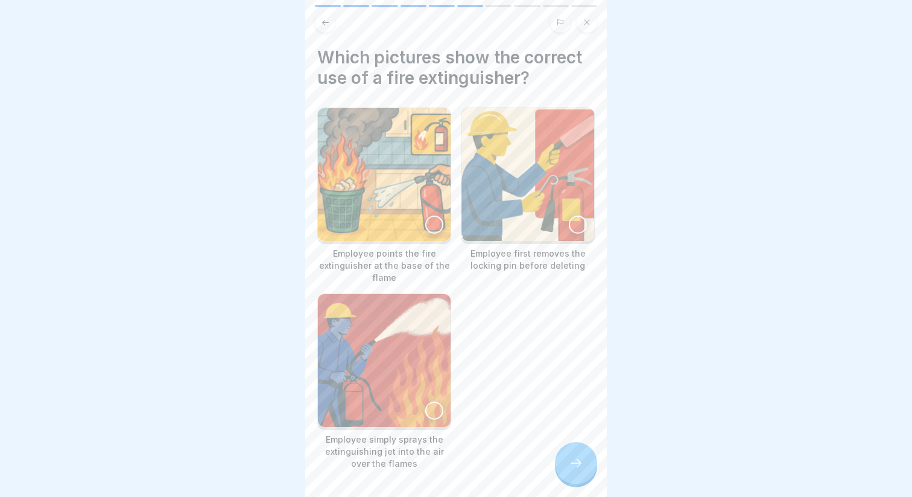
click at [433, 258] on p "Employee points the fire extinguisher at the base of the flame" at bounding box center [384, 265] width 134 height 36
click at [575, 451] on div at bounding box center [576, 463] width 42 height 42
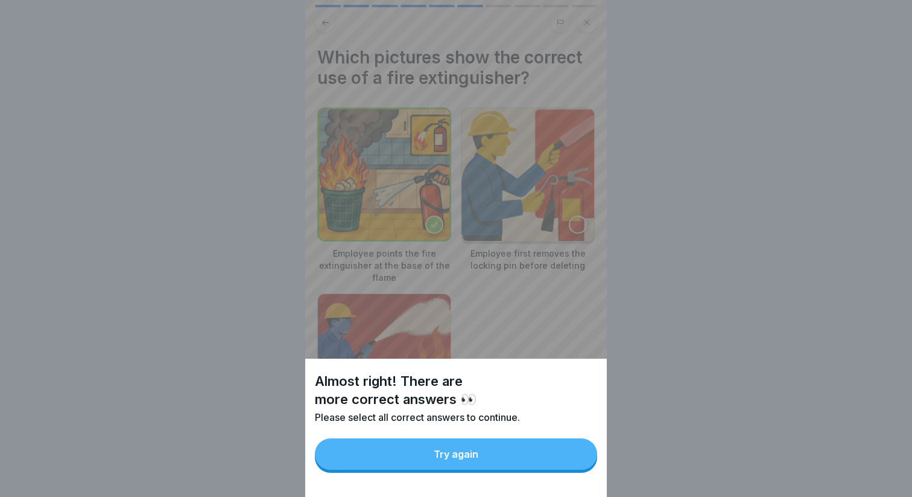
click at [520, 443] on button "Try again" at bounding box center [456, 453] width 282 height 31
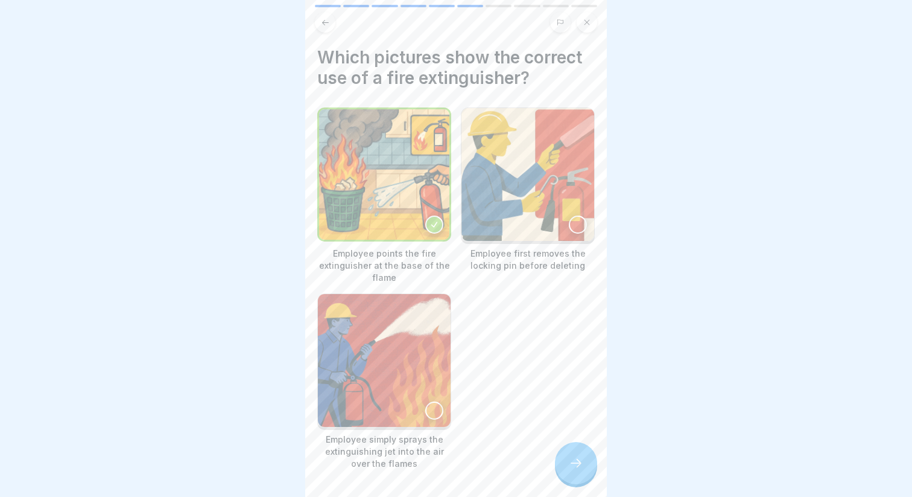
click at [570, 235] on img at bounding box center [528, 174] width 133 height 133
click at [573, 456] on div at bounding box center [576, 463] width 42 height 42
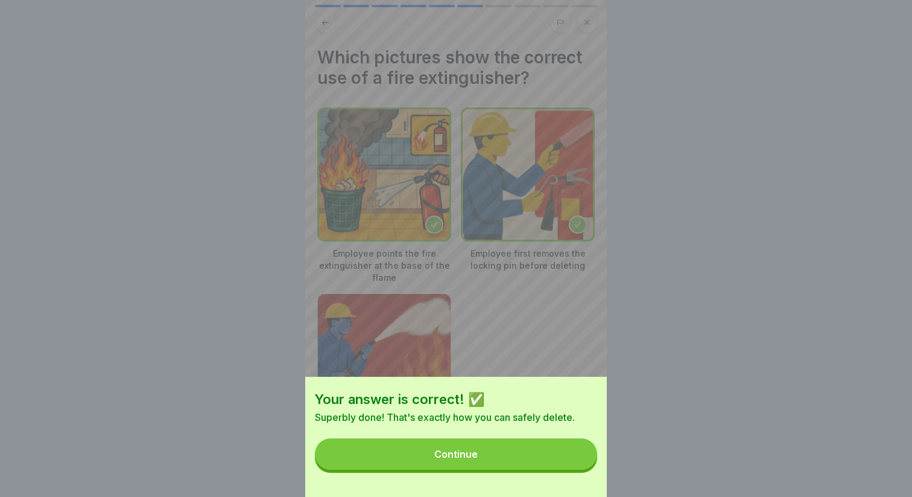
click at [529, 451] on button "Continue" at bounding box center [456, 453] width 282 height 31
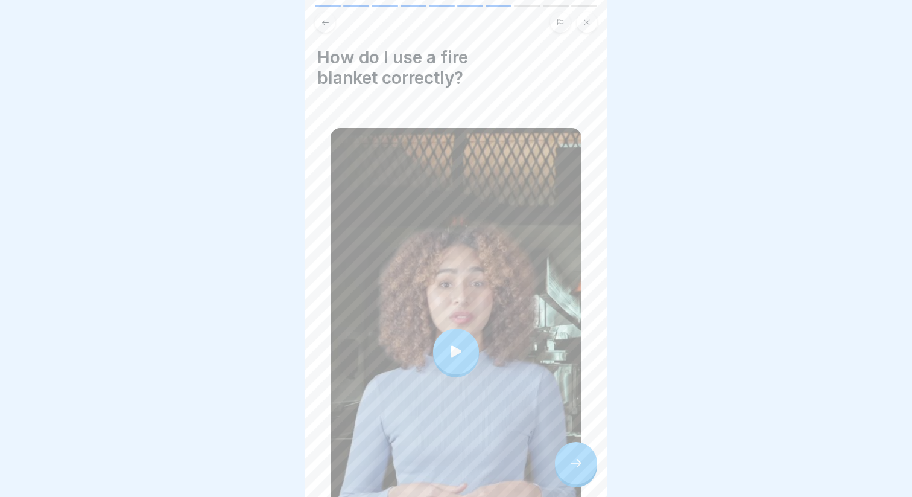
click at [465, 354] on div at bounding box center [456, 351] width 46 height 46
click at [588, 465] on div at bounding box center [576, 463] width 42 height 42
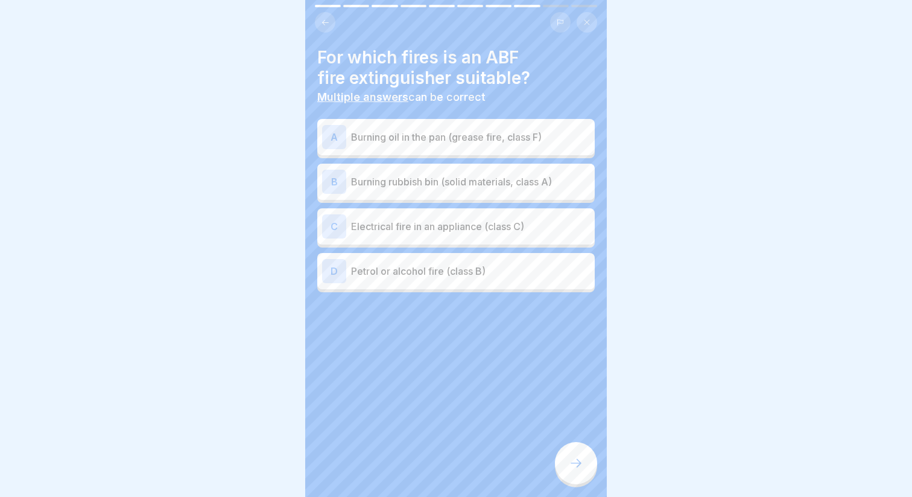
click at [389, 140] on p "Burning oil in the pan (grease fire, class F)" at bounding box center [470, 137] width 239 height 14
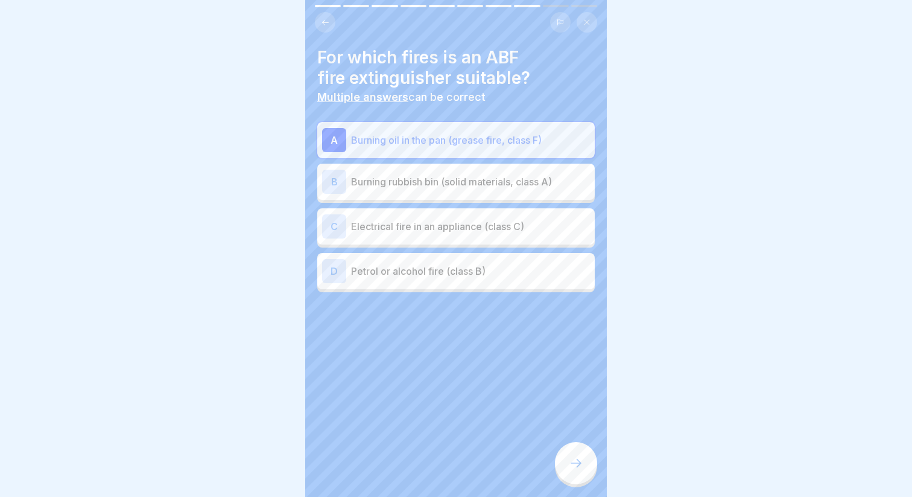
click at [395, 267] on p "Petrol or alcohol fire (class B)" at bounding box center [470, 271] width 239 height 14
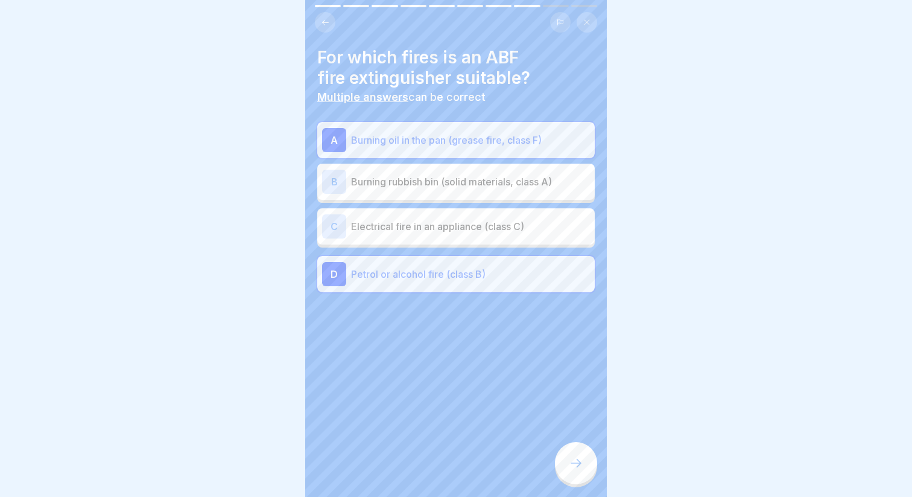
click at [447, 173] on div "B Burning rubbish bin (solid materials, class A)" at bounding box center [456, 182] width 268 height 24
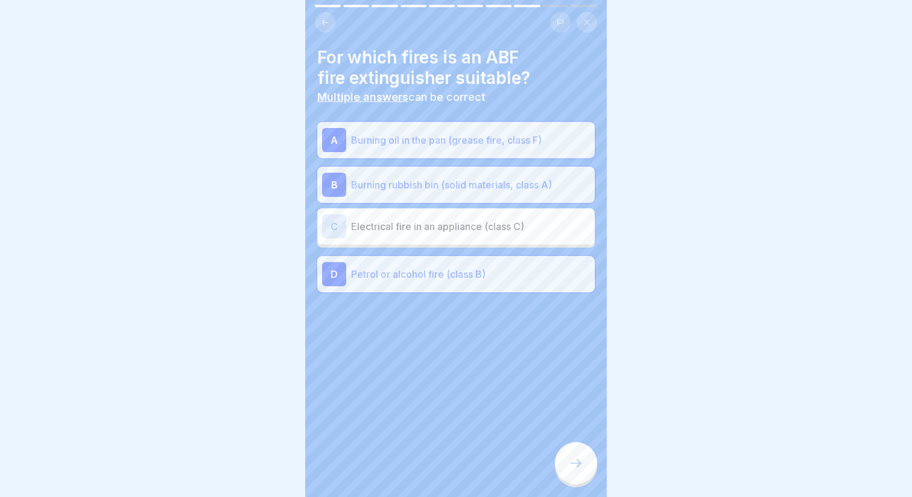
click at [569, 457] on div at bounding box center [576, 463] width 42 height 42
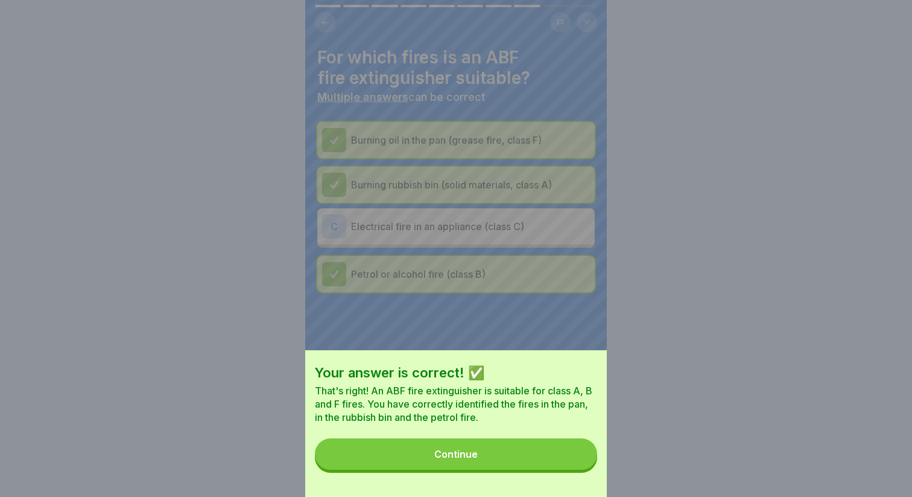
click at [523, 454] on button "Continue" at bounding box center [456, 453] width 282 height 31
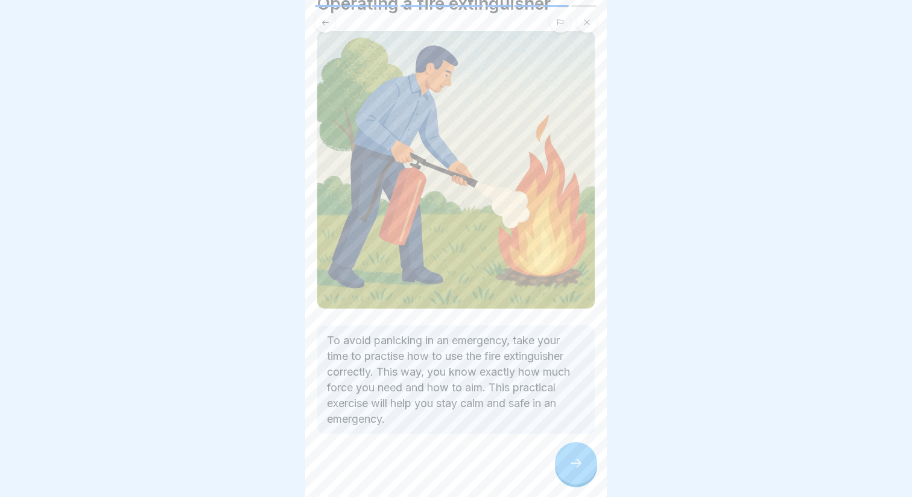
scroll to position [84, 0]
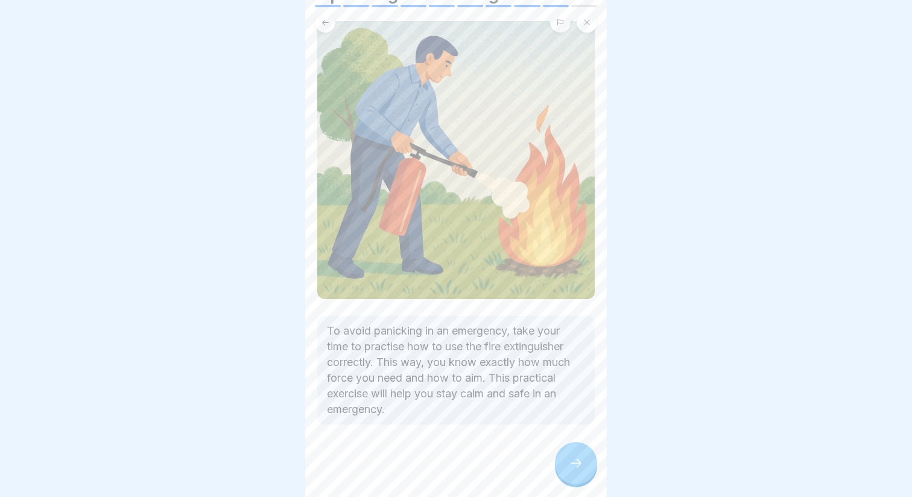
click at [566, 466] on div at bounding box center [576, 463] width 42 height 42
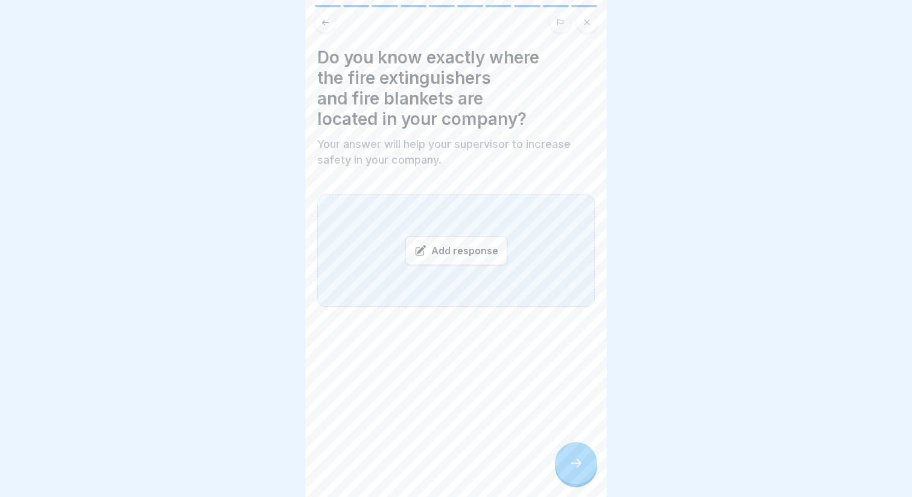
click at [406, 71] on h4 "Do you know exactly where the fire extinguishers and fire blankets are located …" at bounding box center [456, 88] width 278 height 82
click at [290, 65] on body "Fire protection 10 Steps English Use fire extinguishers and extinguishing agent…" at bounding box center [456, 248] width 912 height 497
click at [424, 100] on h4 "Do you know exactly where the fire extinguishers and fire blankets are located …" at bounding box center [456, 88] width 278 height 82
click at [456, 249] on div "Add response" at bounding box center [456, 250] width 102 height 29
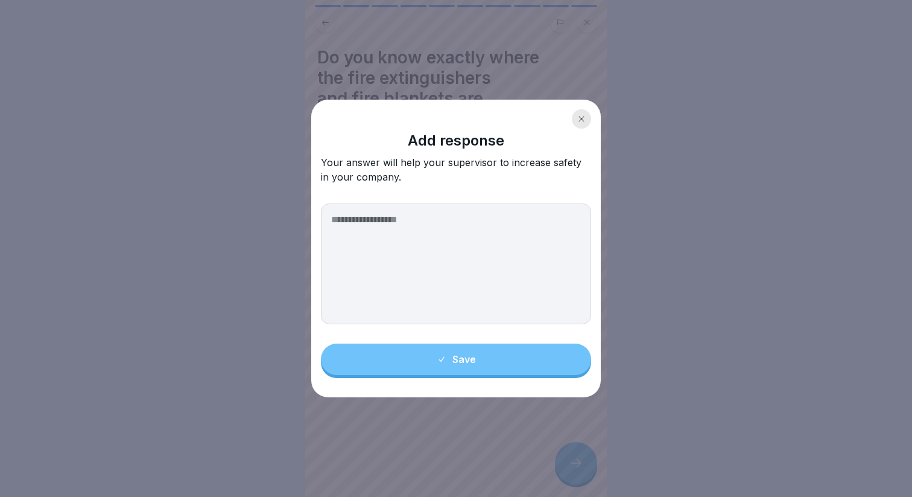
click at [411, 229] on textarea at bounding box center [456, 263] width 270 height 121
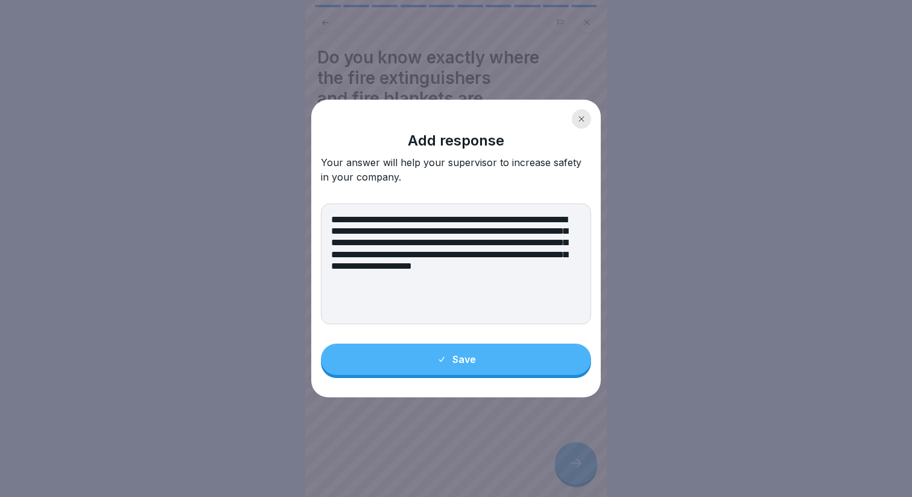
click at [573, 218] on textarea "**********" at bounding box center [456, 263] width 270 height 121
type textarea "**********"
click at [460, 366] on button "Save" at bounding box center [456, 358] width 270 height 31
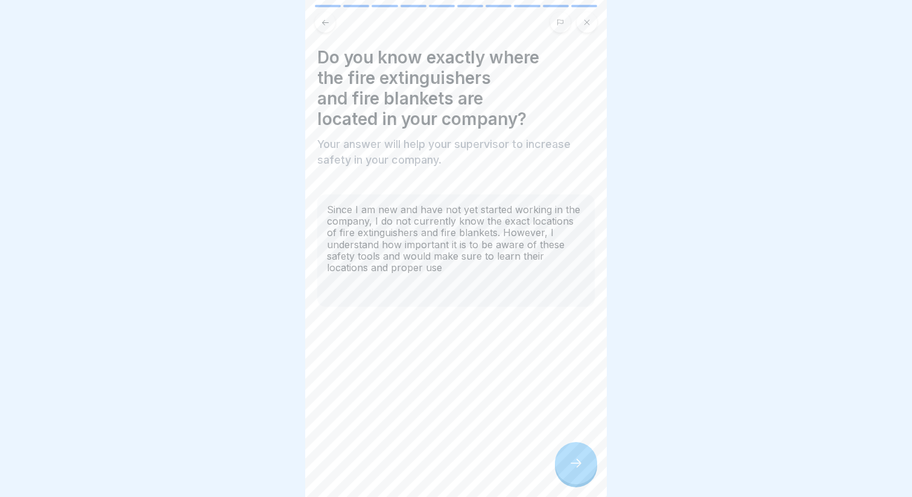
click at [486, 278] on div "Since I am new and have not yet started working in the company, I do not curren…" at bounding box center [456, 250] width 278 height 112
click at [419, 251] on div "Since I am new and have not yet started working in the company, I do not curren…" at bounding box center [456, 250] width 278 height 112
click at [406, 264] on div "Since I am new and have not yet started working in the company, I do not curren…" at bounding box center [456, 250] width 278 height 112
click at [587, 456] on div at bounding box center [576, 463] width 42 height 42
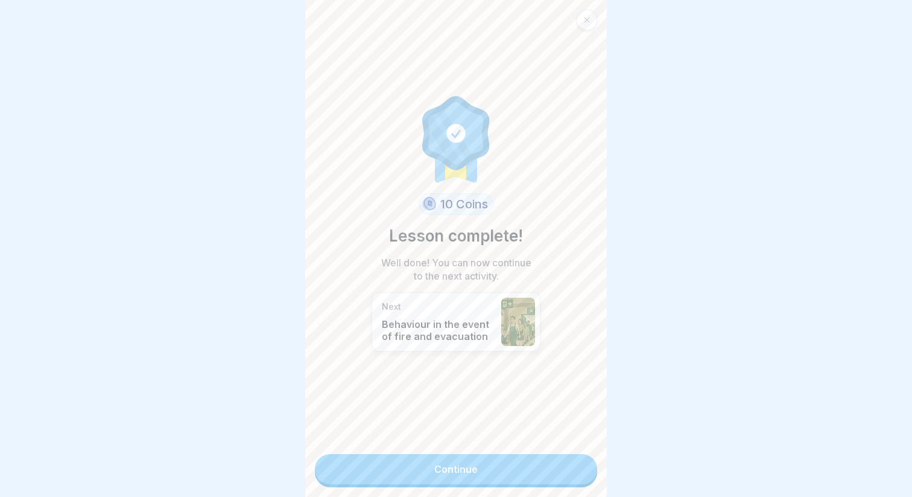
click at [586, 15] on div at bounding box center [587, 20] width 21 height 21
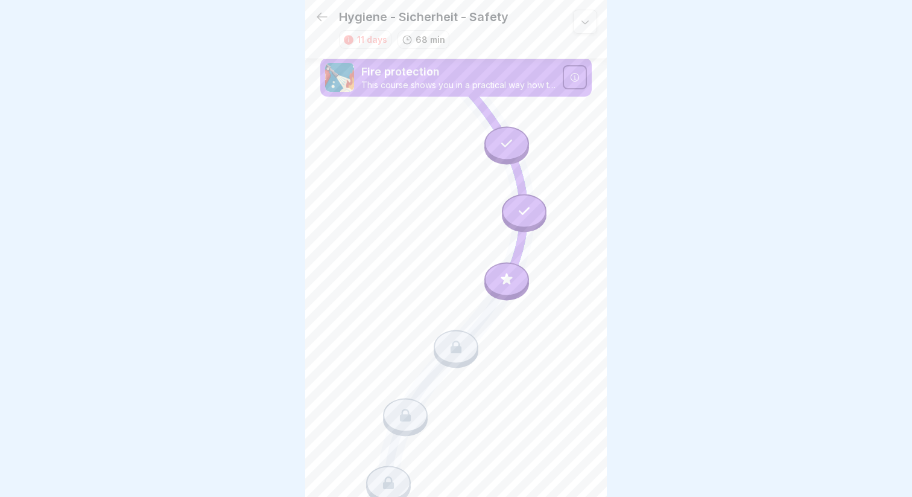
click at [325, 18] on icon at bounding box center [322, 17] width 14 height 14
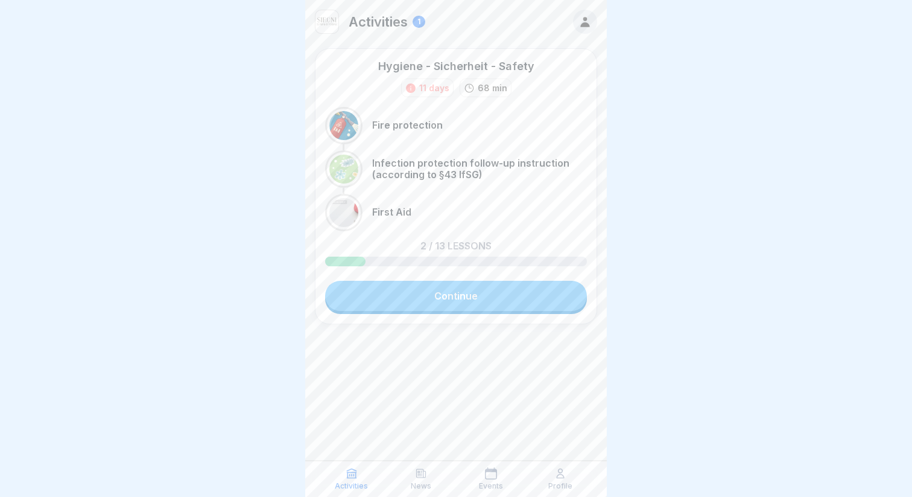
click at [343, 469] on div "Activities" at bounding box center [352, 478] width 64 height 23
click at [424, 472] on icon at bounding box center [421, 473] width 12 height 12
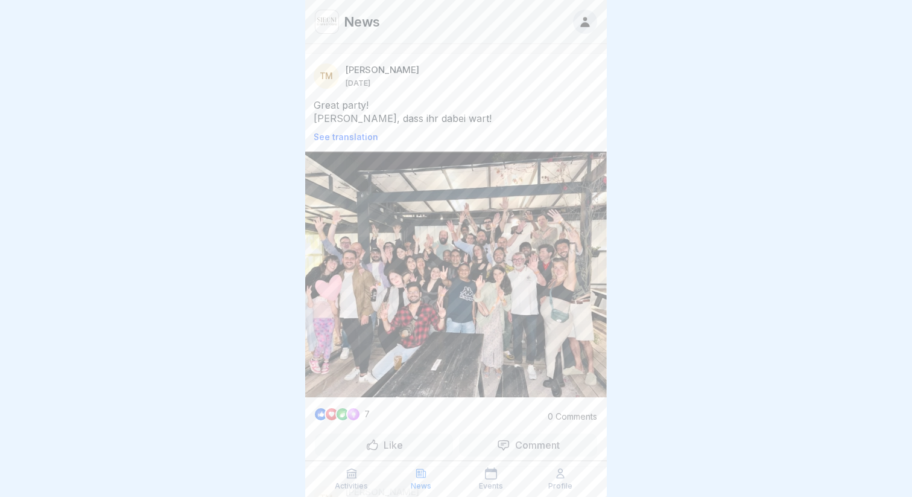
click at [369, 472] on div "Activities" at bounding box center [352, 478] width 64 height 23
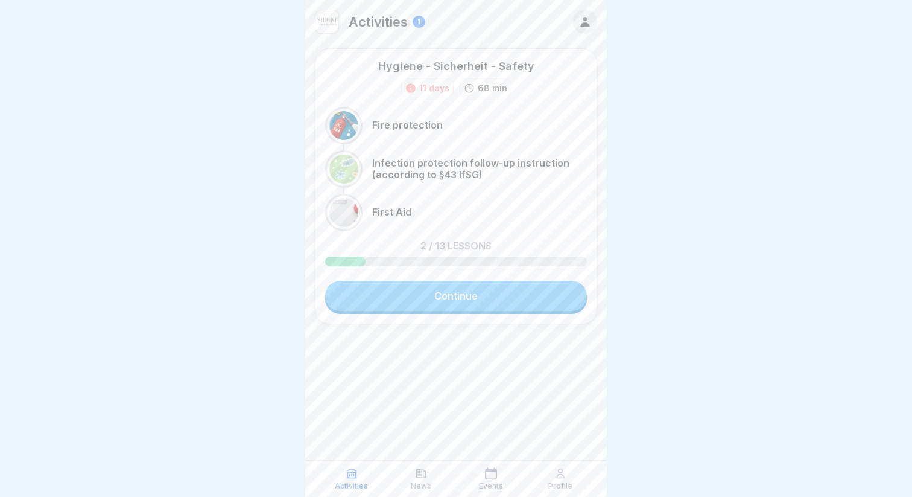
click at [390, 19] on p "Activities" at bounding box center [378, 22] width 59 height 16
click at [431, 25] on div "Activities 1" at bounding box center [456, 21] width 302 height 43
click at [415, 22] on div "1" at bounding box center [419, 22] width 13 height 12
click at [577, 479] on div "Profile" at bounding box center [561, 478] width 64 height 23
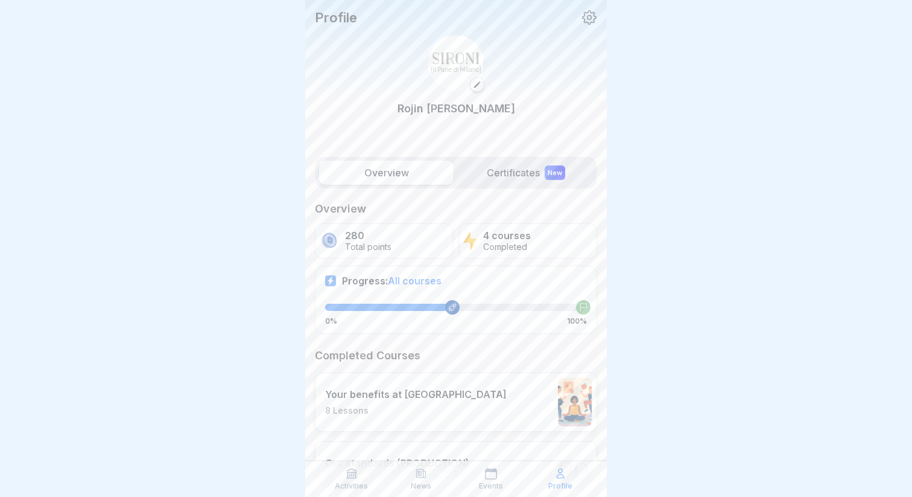
click at [526, 173] on label "Certificates New" at bounding box center [526, 172] width 135 height 24
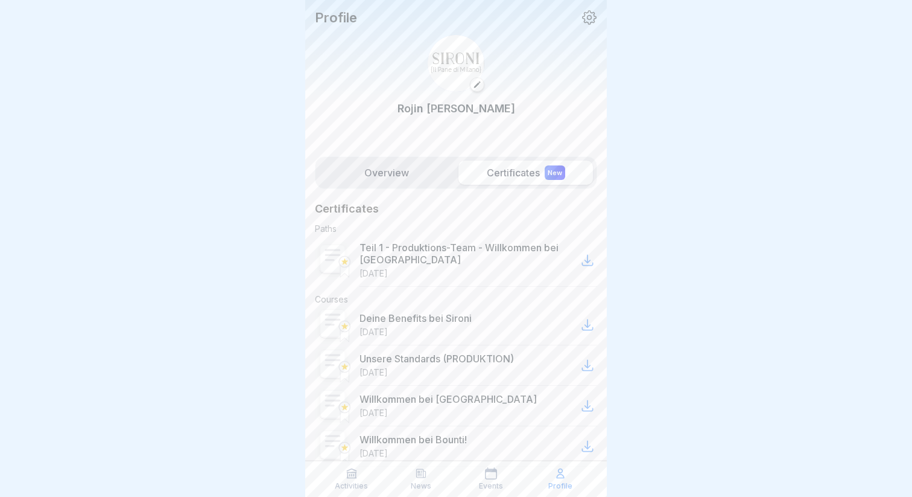
click at [386, 160] on label "Overview" at bounding box center [386, 172] width 135 height 24
click at [397, 175] on label "Overview" at bounding box center [386, 172] width 135 height 24
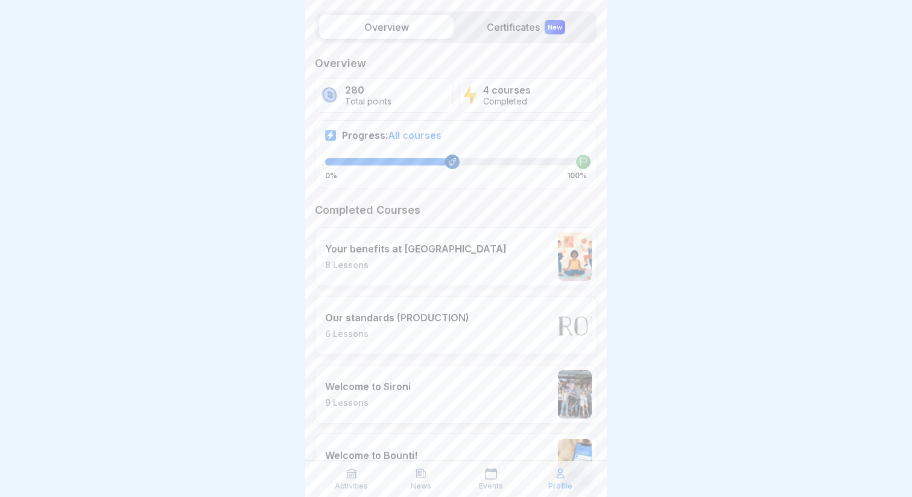
scroll to position [146, 0]
click at [512, 86] on p "4 courses" at bounding box center [507, 89] width 48 height 11
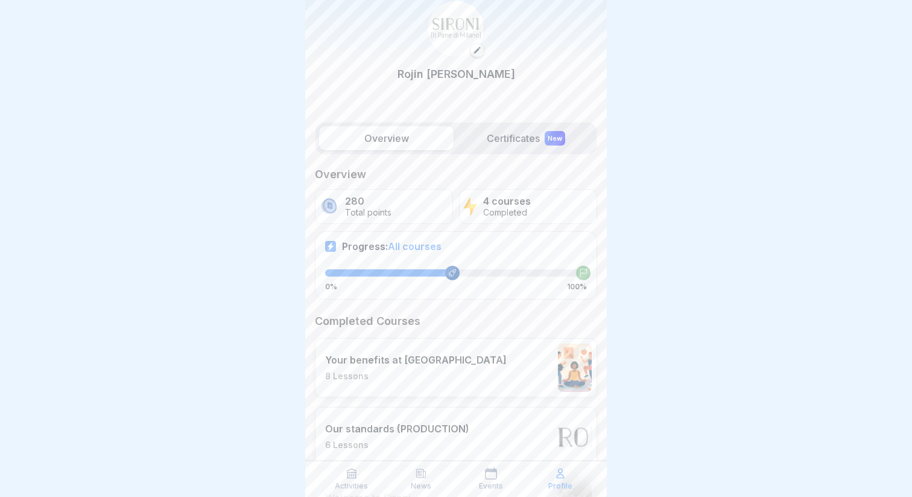
scroll to position [0, 0]
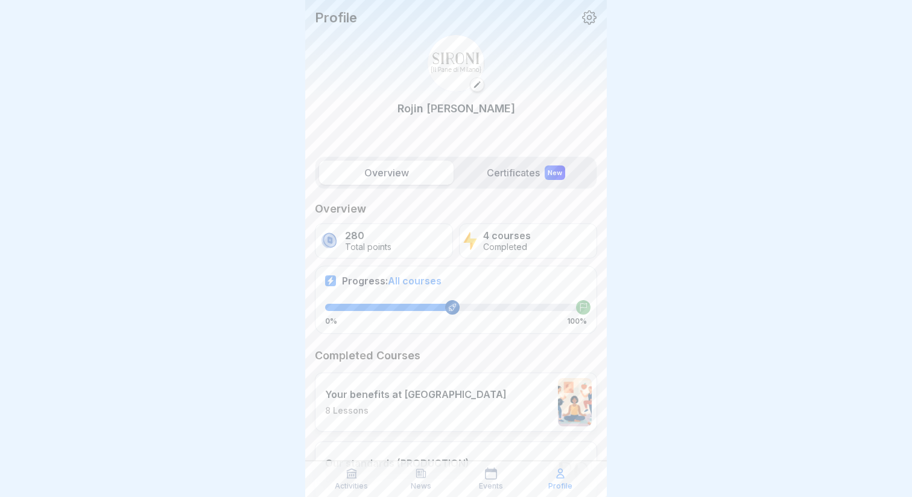
click at [337, 472] on div "Activities" at bounding box center [352, 478] width 64 height 23
